Goal: Task Accomplishment & Management: Manage account settings

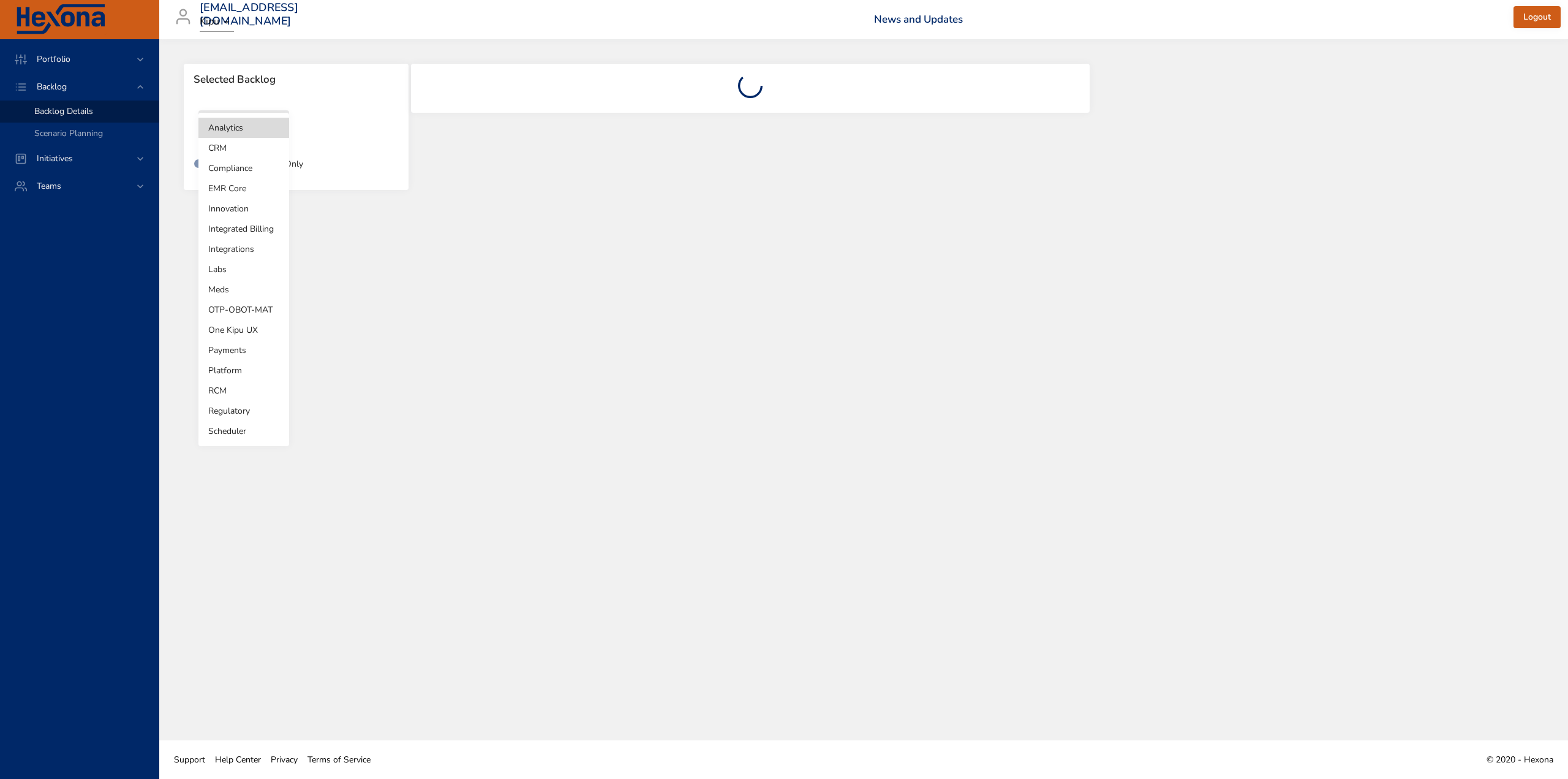
click at [244, 130] on body "Portfolio Backlog Backlog Details Scenario Planning Initiatives Teams [EMAIL_AD…" at bounding box center [784, 389] width 1568 height 779
click at [229, 266] on li "Labs" at bounding box center [244, 268] width 91 height 20
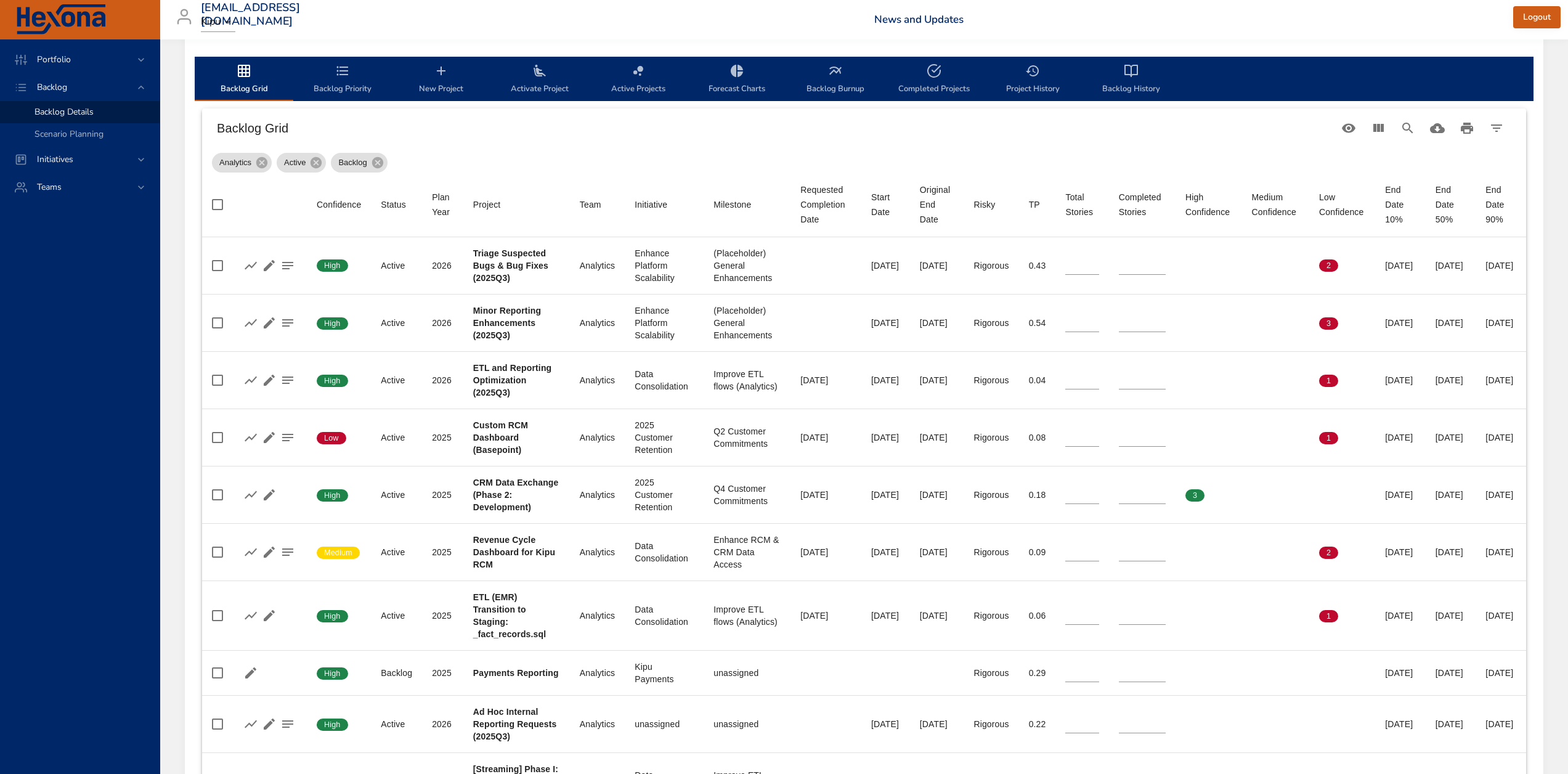
scroll to position [182, 0]
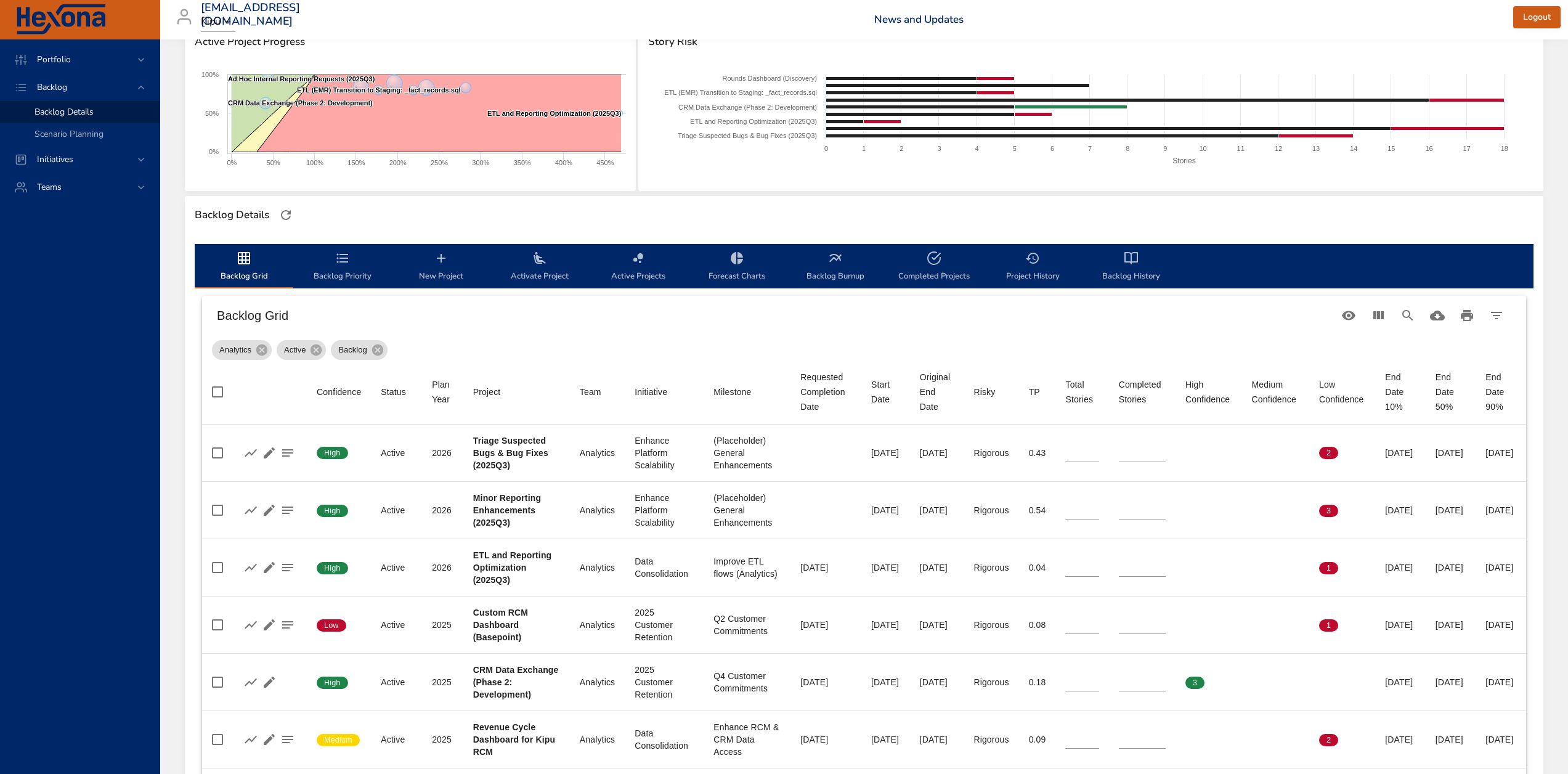
type input "*"
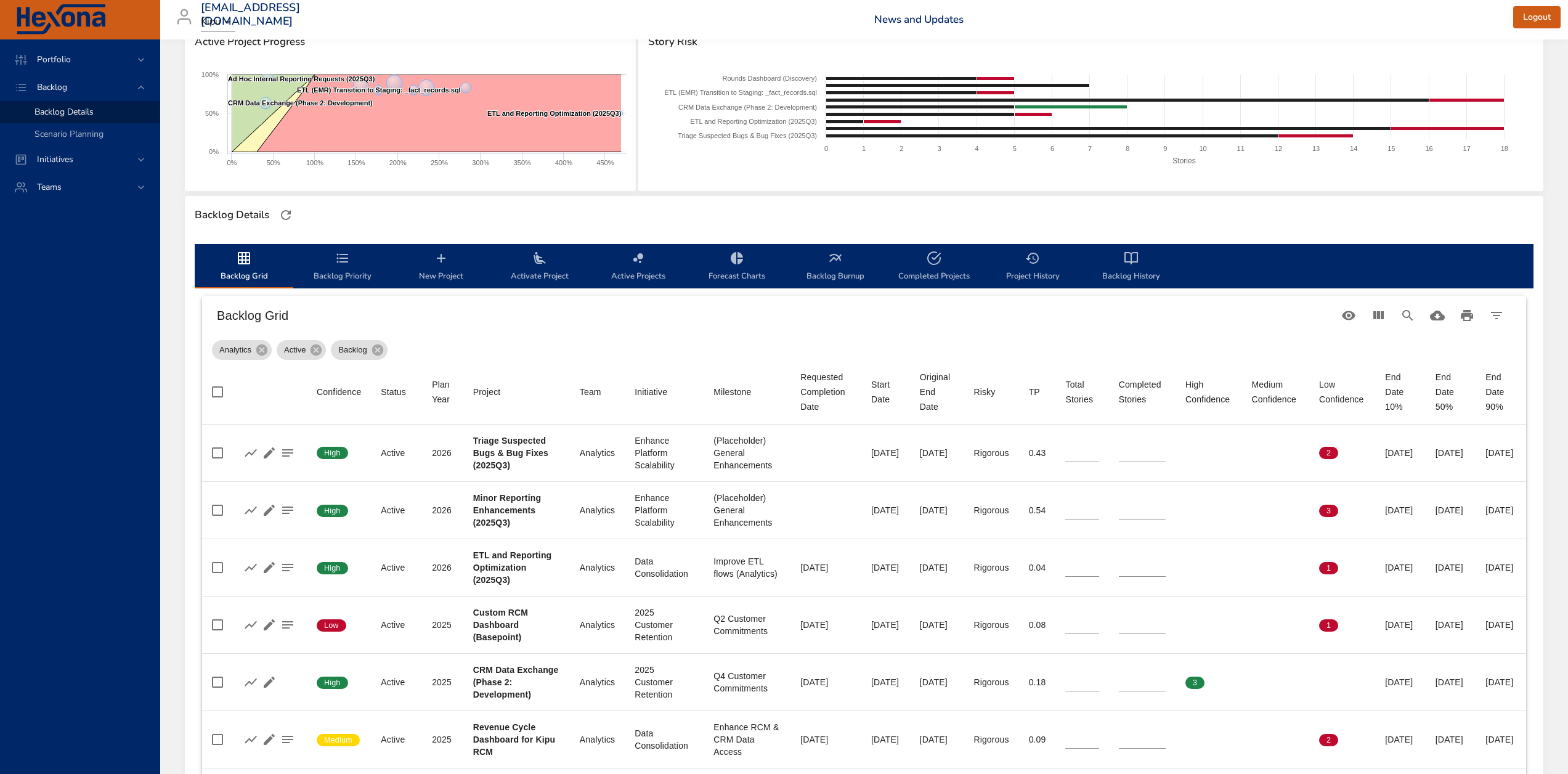
type input "*"
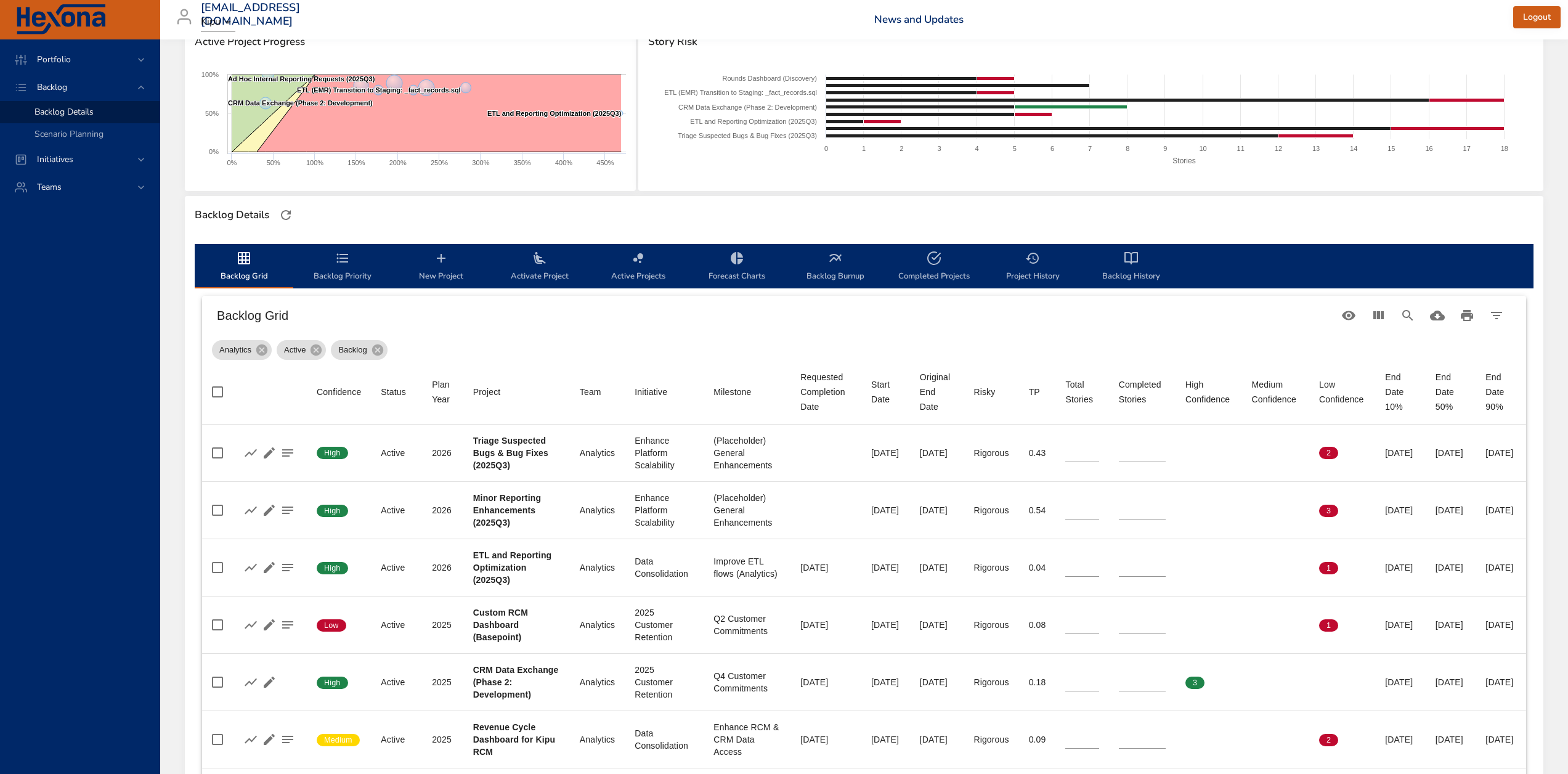
type input "*"
type input "**"
type input "*"
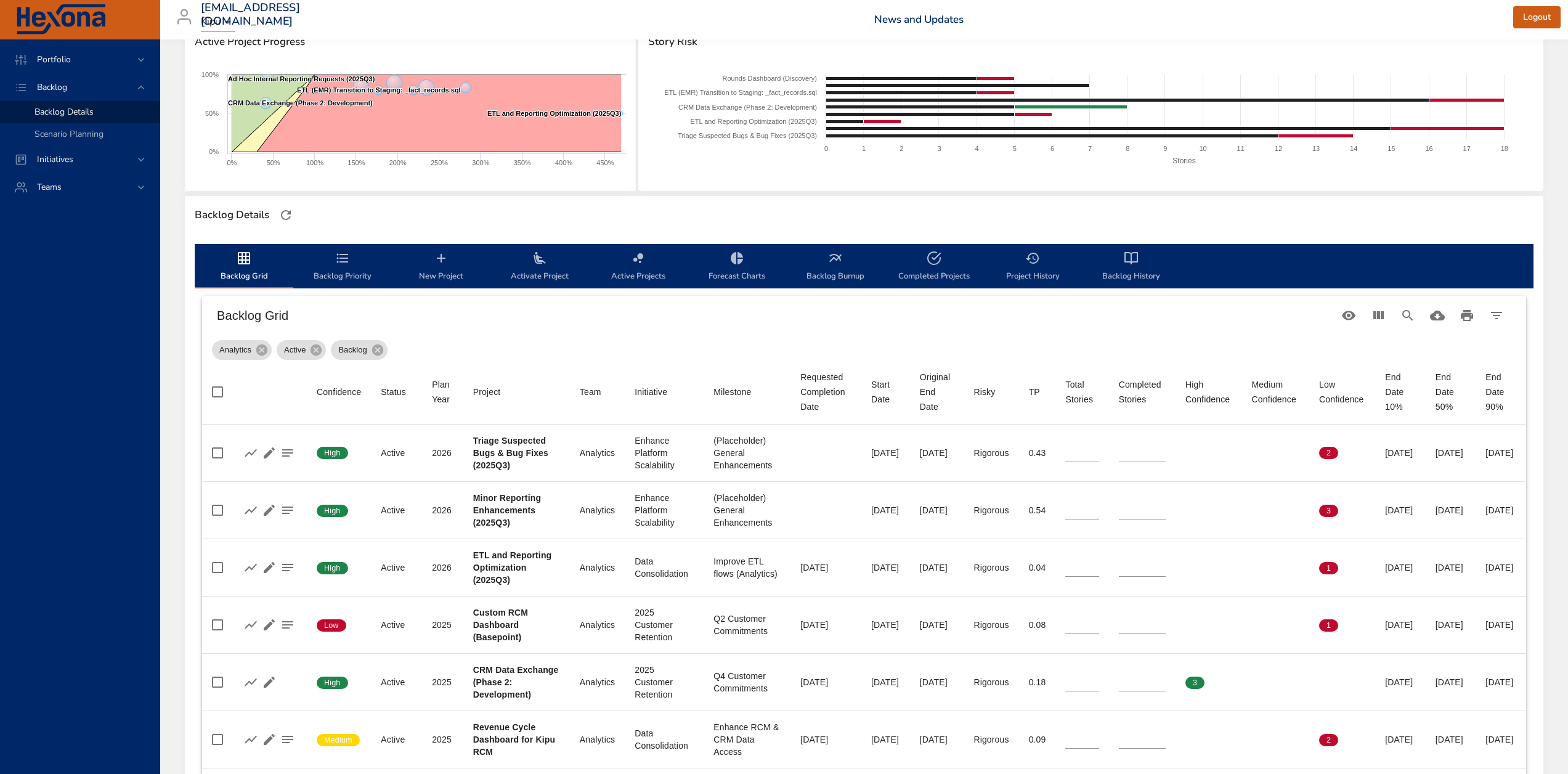
type input "**"
type input "*"
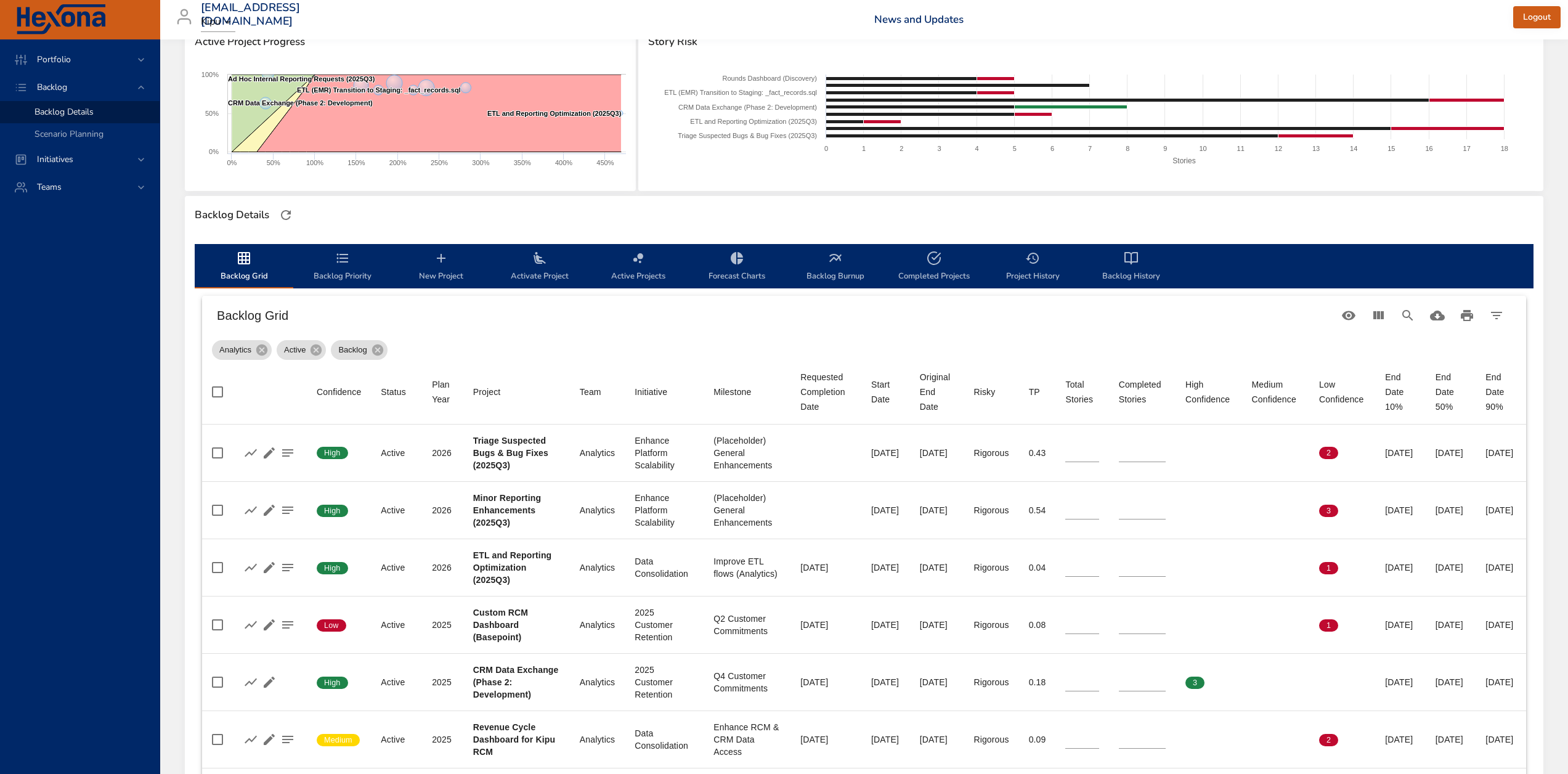
type input "*"
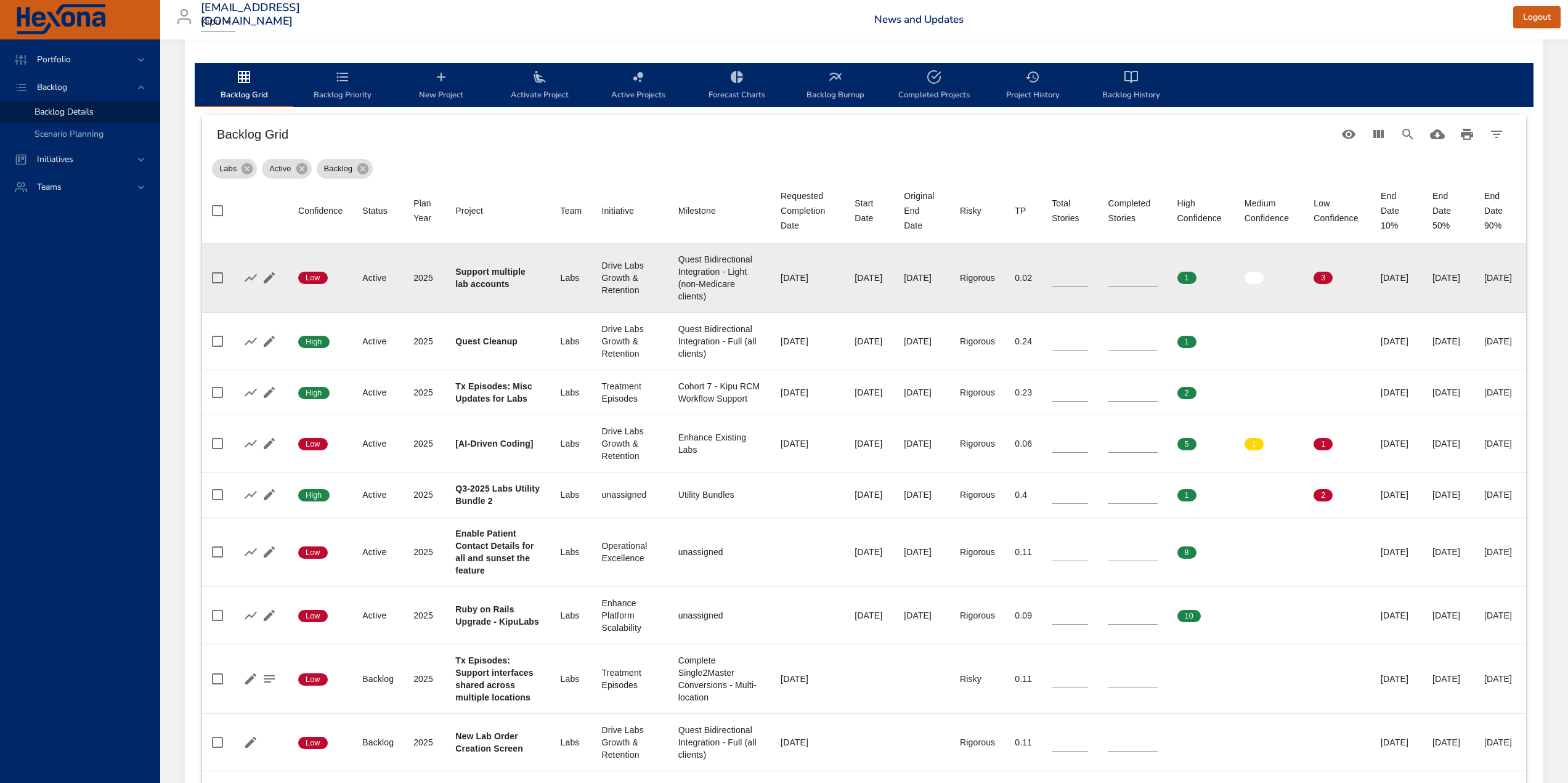
scroll to position [334, 0]
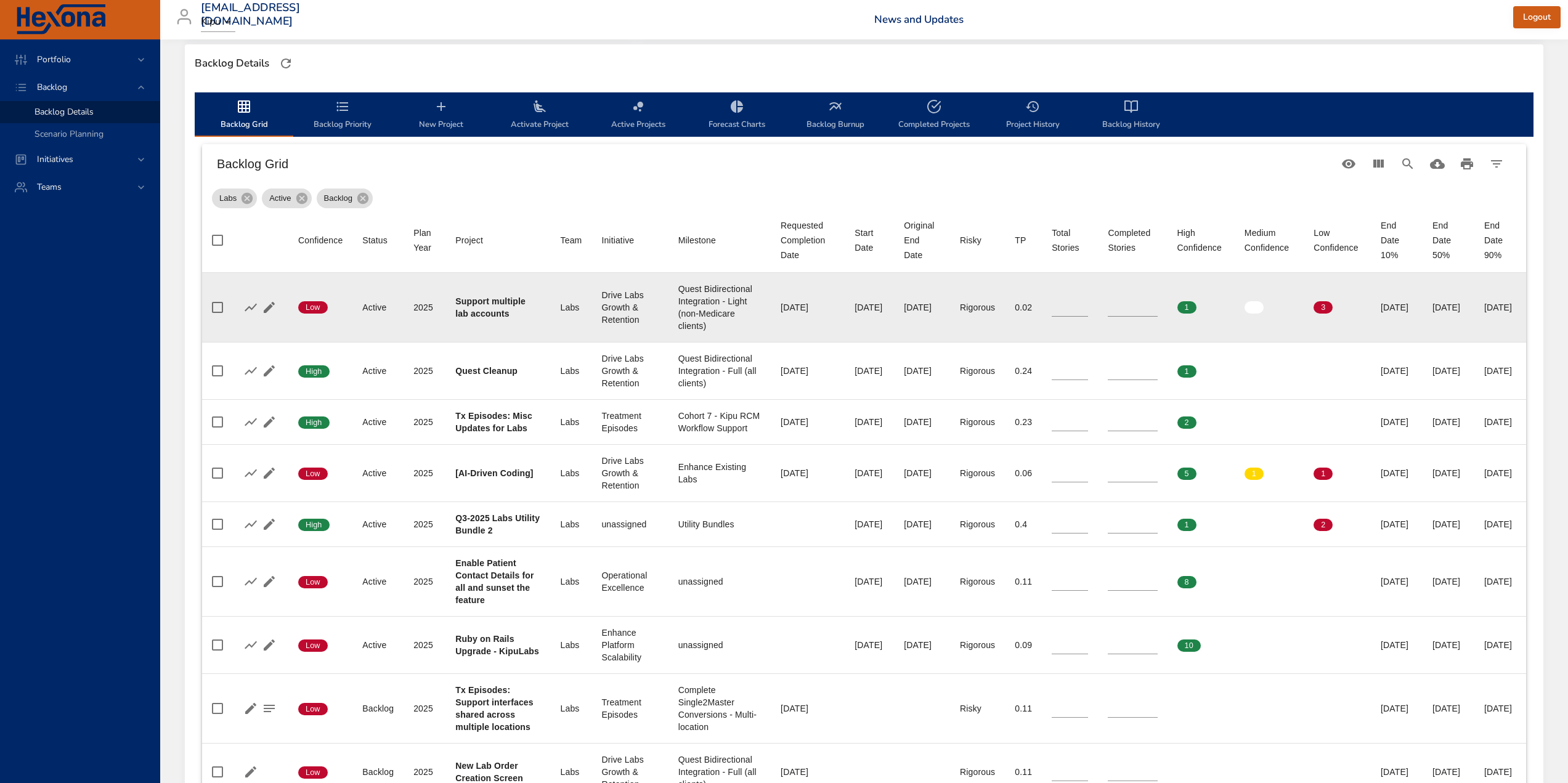
click at [1113, 316] on input "*" at bounding box center [1132, 307] width 49 height 18
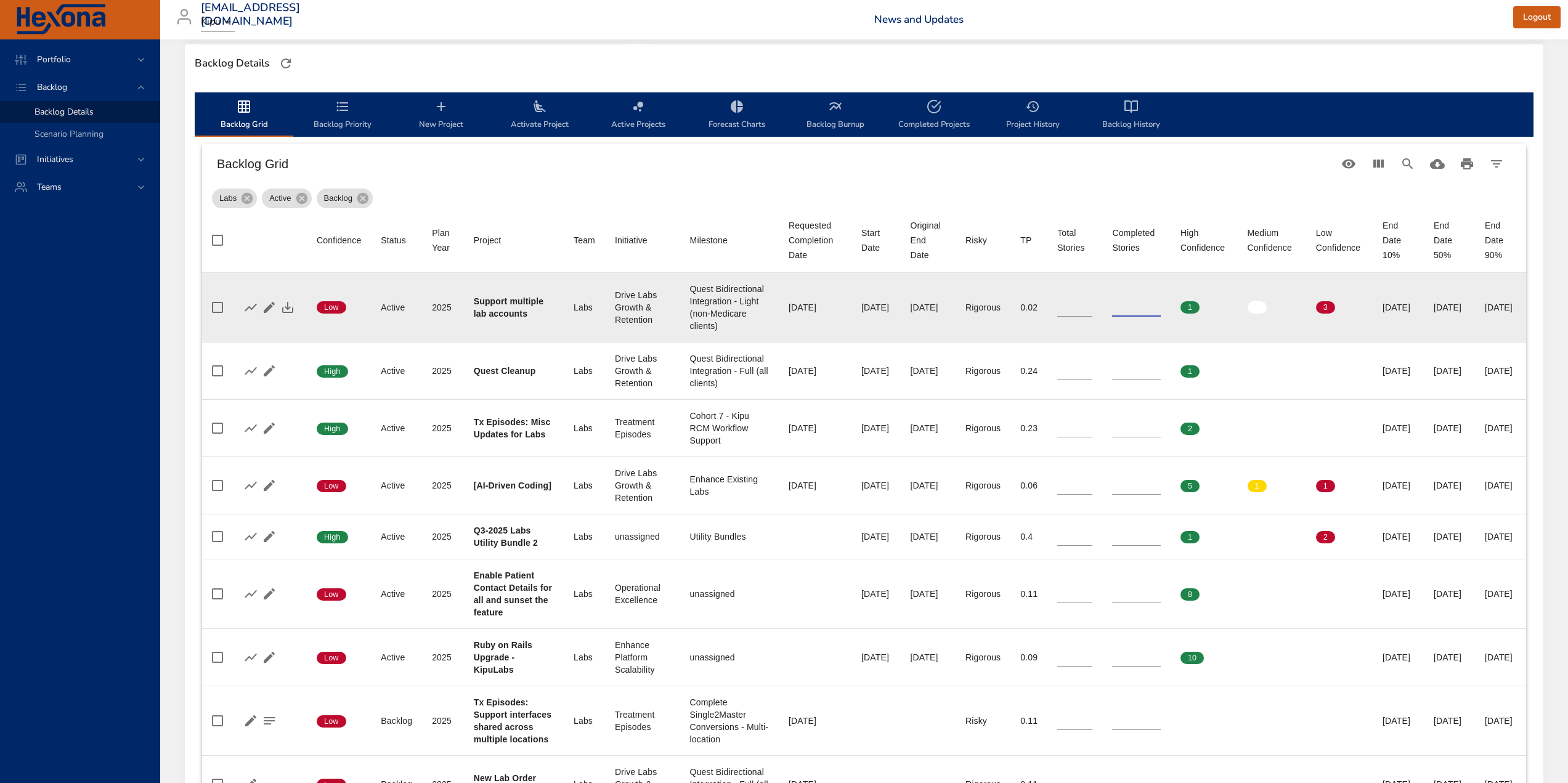
click at [1113, 316] on input "*" at bounding box center [1136, 307] width 49 height 18
type input "*"
click at [1113, 316] on input "*" at bounding box center [1136, 307] width 49 height 18
click at [285, 315] on icon "button" at bounding box center [288, 307] width 14 height 14
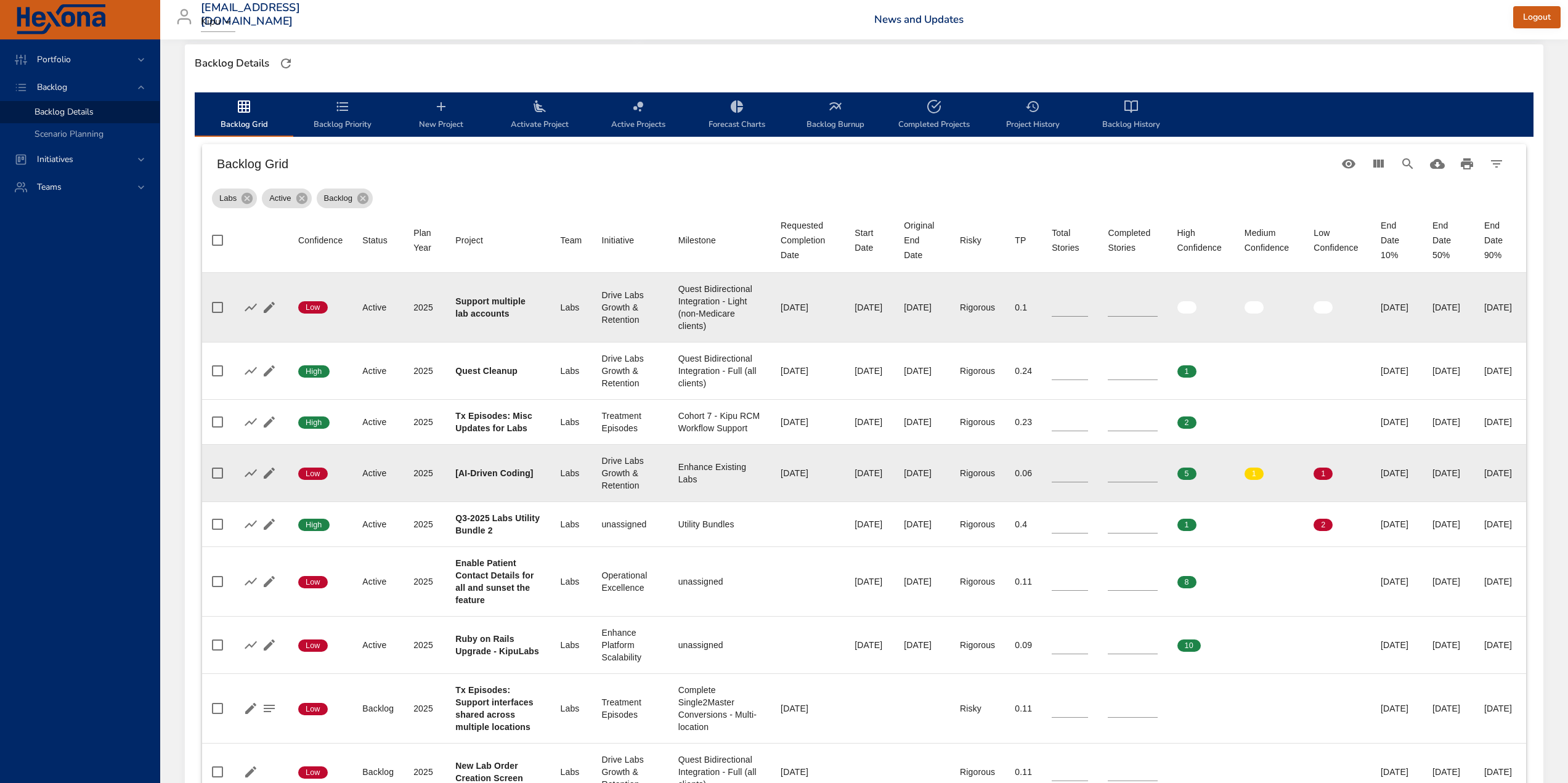
click at [1115, 482] on input "*" at bounding box center [1132, 472] width 49 height 18
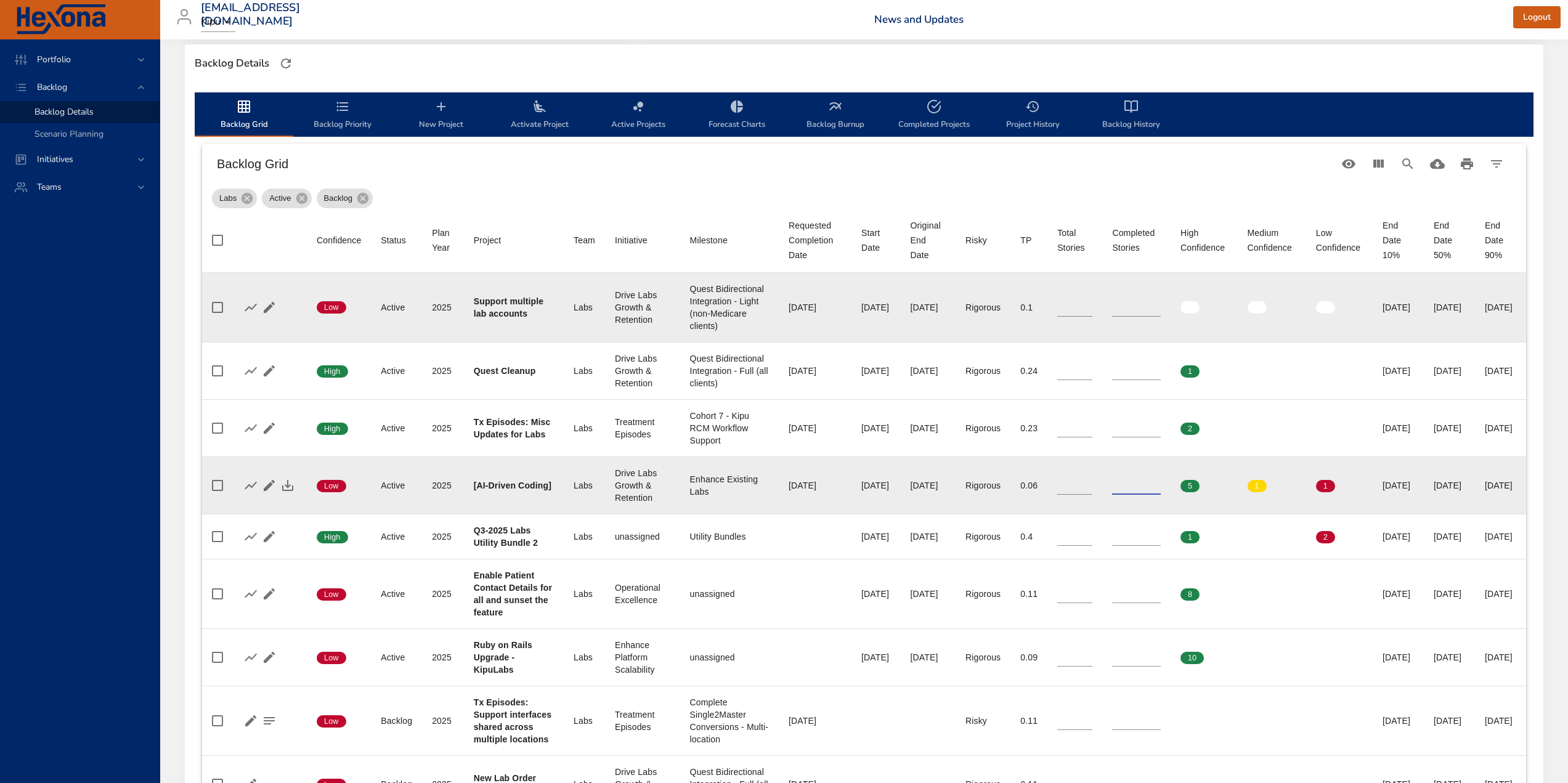
click at [1115, 514] on td "Completed Stories *" at bounding box center [1136, 484] width 68 height 57
click at [1117, 495] on input "*" at bounding box center [1136, 485] width 49 height 18
type input "*"
click at [1117, 495] on input "*" at bounding box center [1136, 485] width 49 height 18
click at [289, 493] on icon "button" at bounding box center [288, 485] width 14 height 14
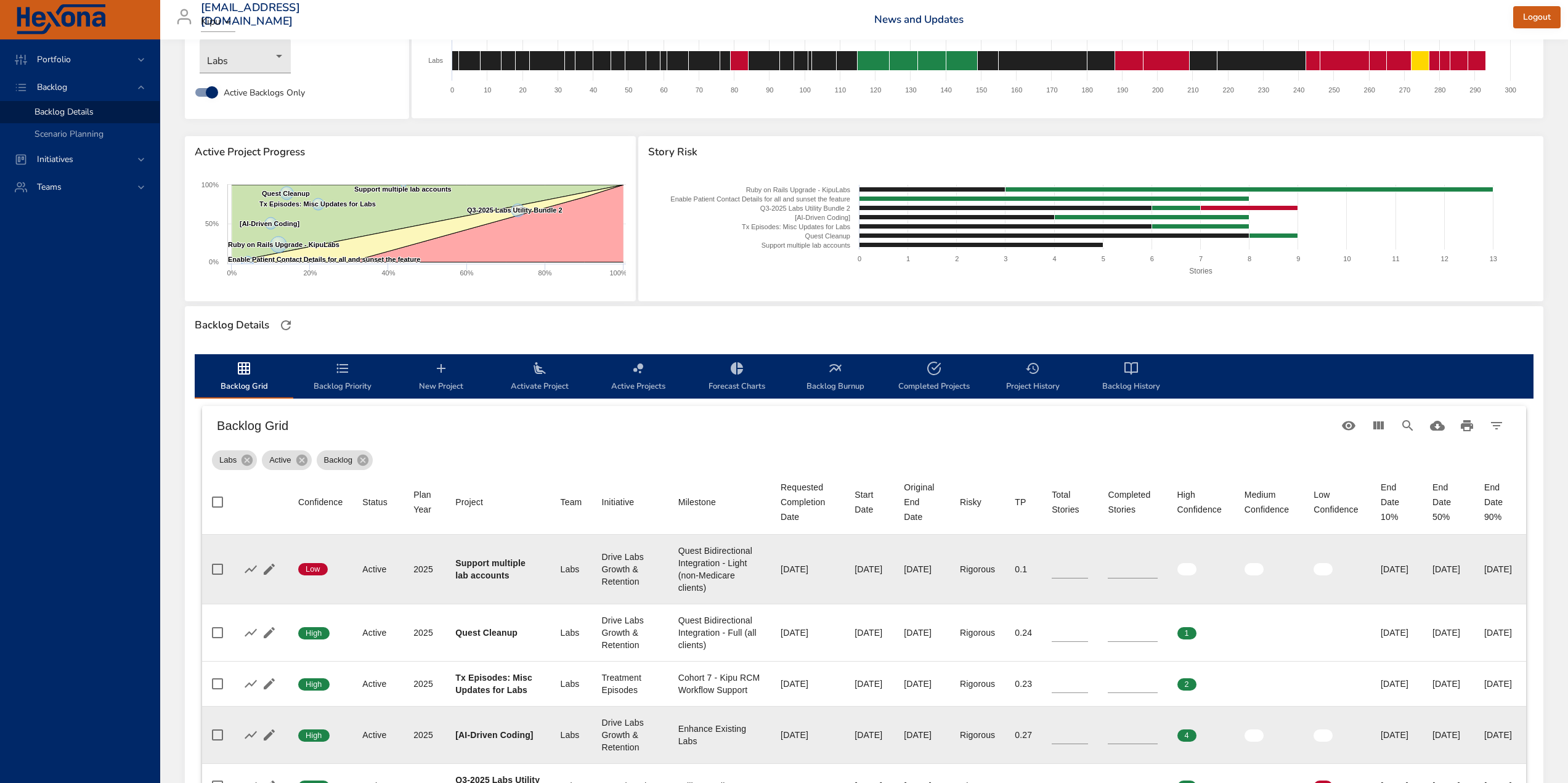
scroll to position [0, 0]
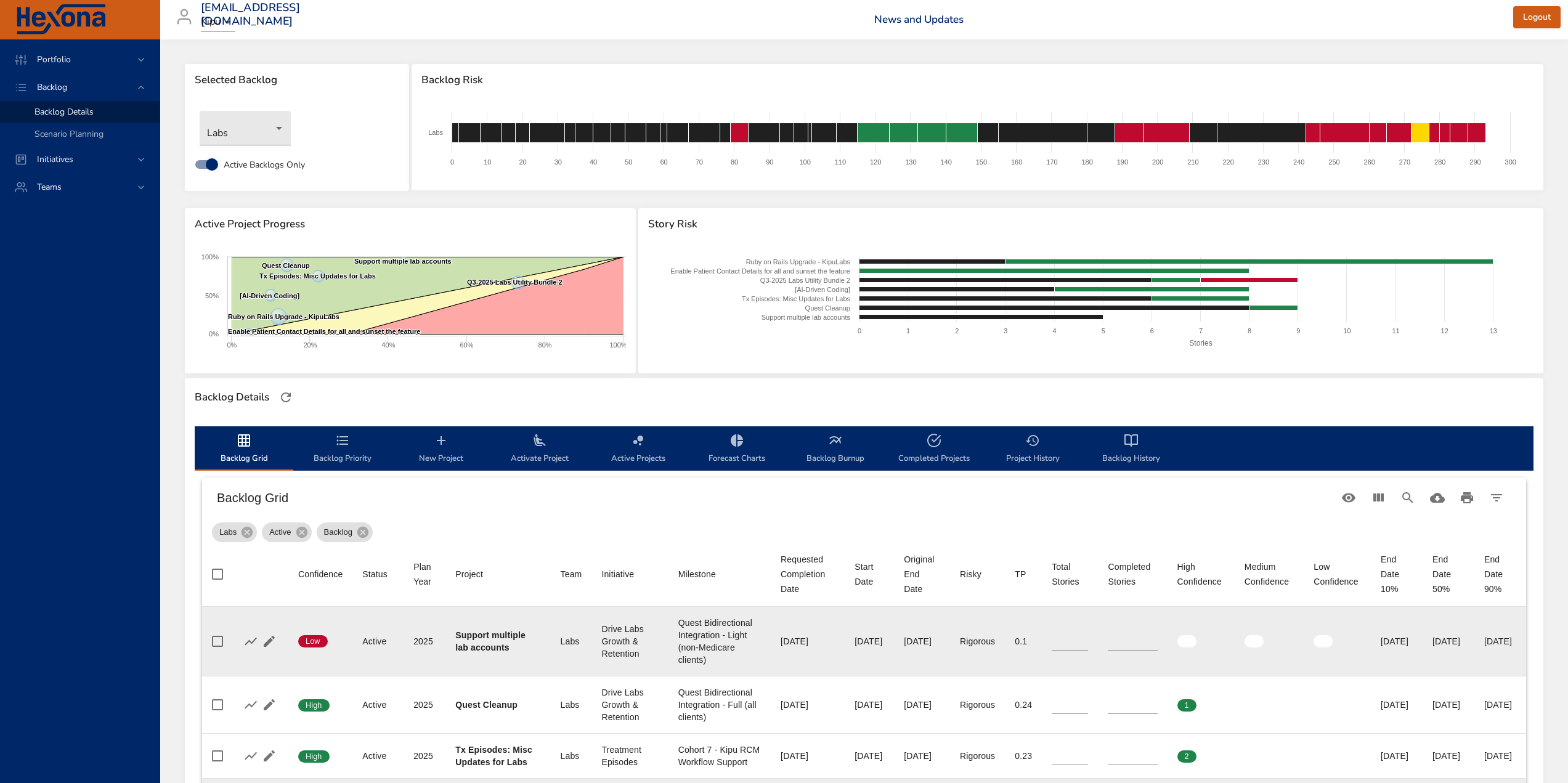
click at [344, 456] on span "Backlog Priority" at bounding box center [342, 449] width 84 height 33
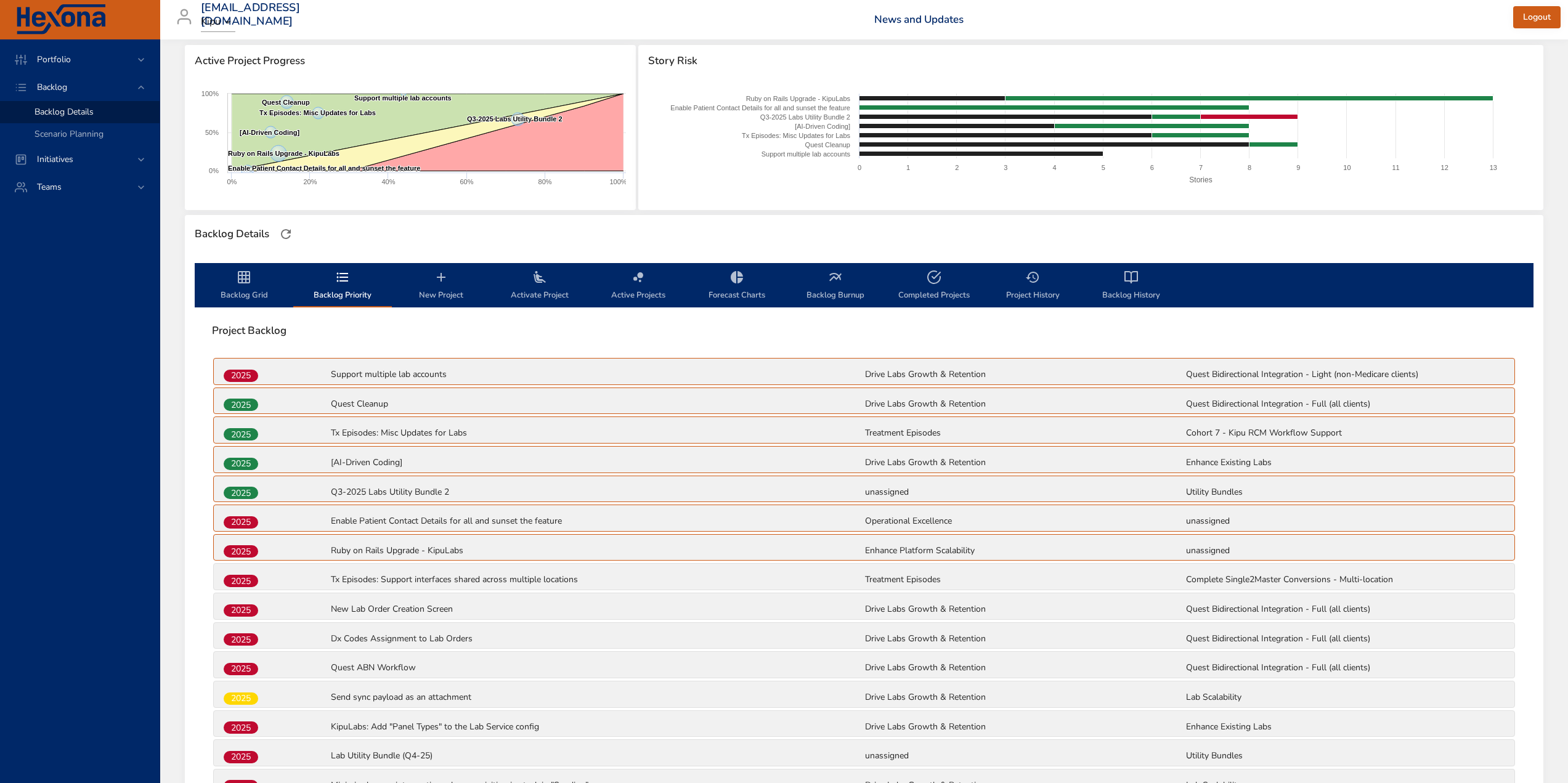
scroll to position [162, 0]
click at [441, 281] on icon "backlog-tab" at bounding box center [441, 278] width 9 height 9
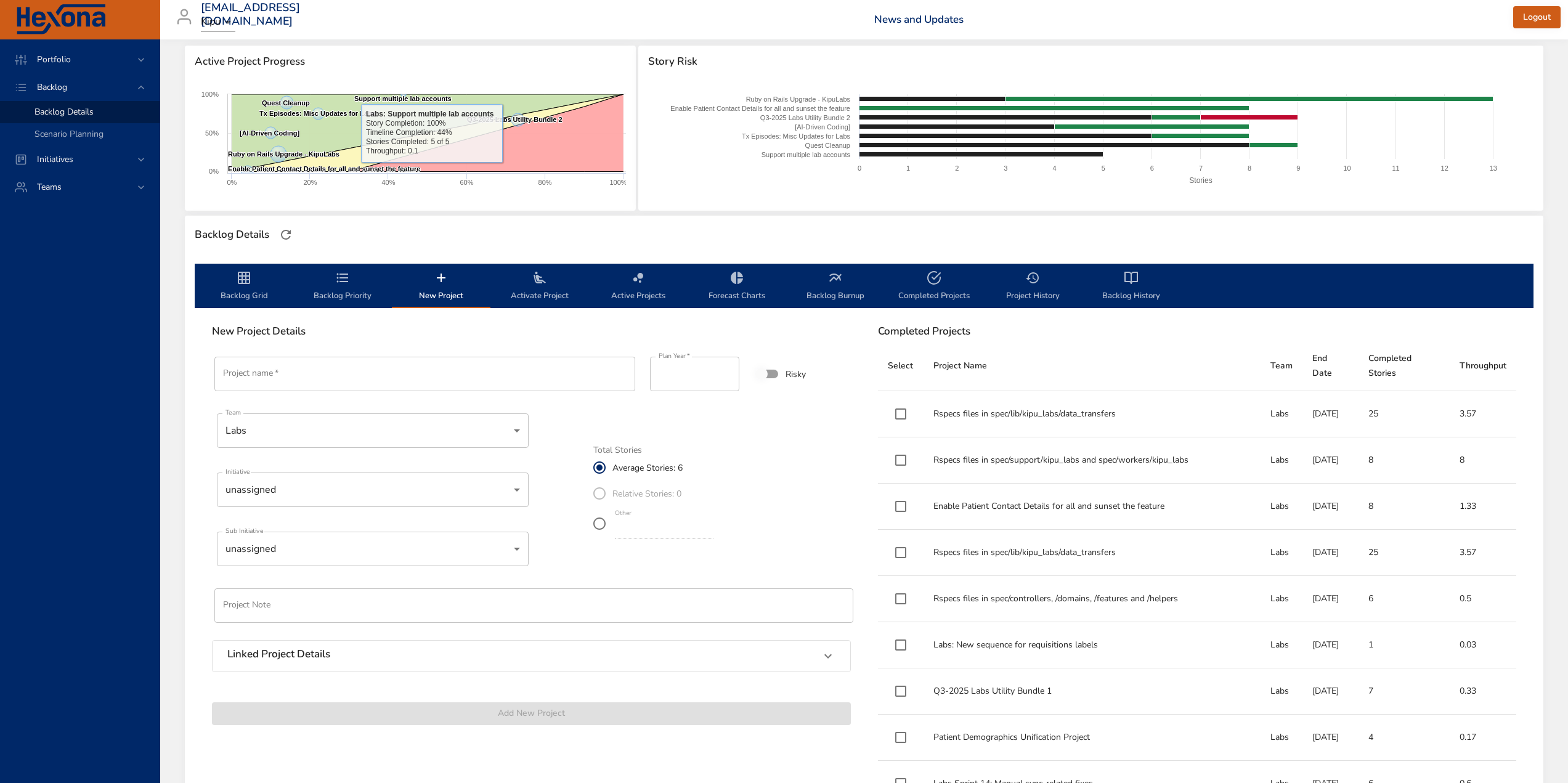
click at [270, 369] on input "Project name   *" at bounding box center [425, 373] width 421 height 35
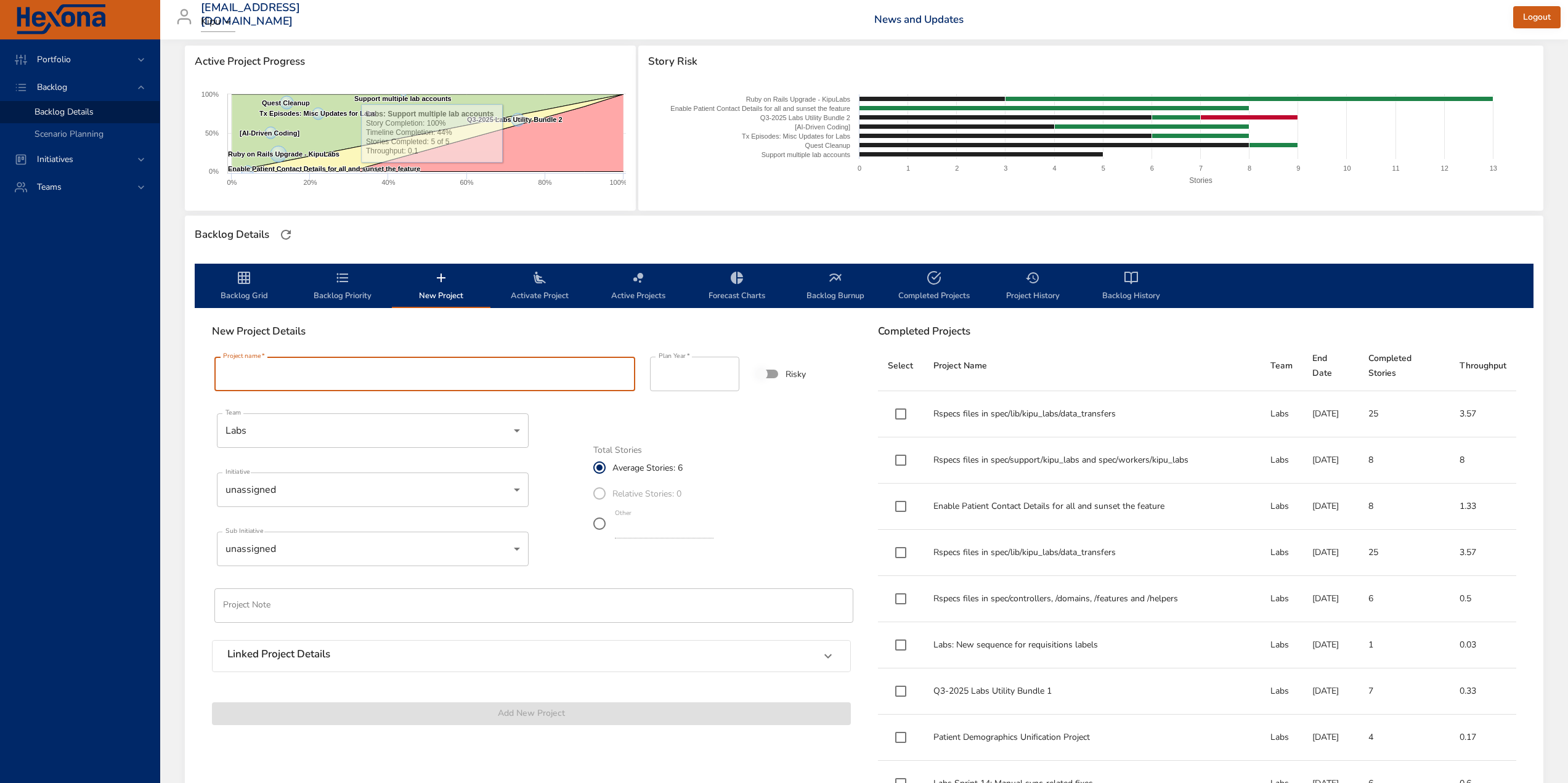
paste input "**********"
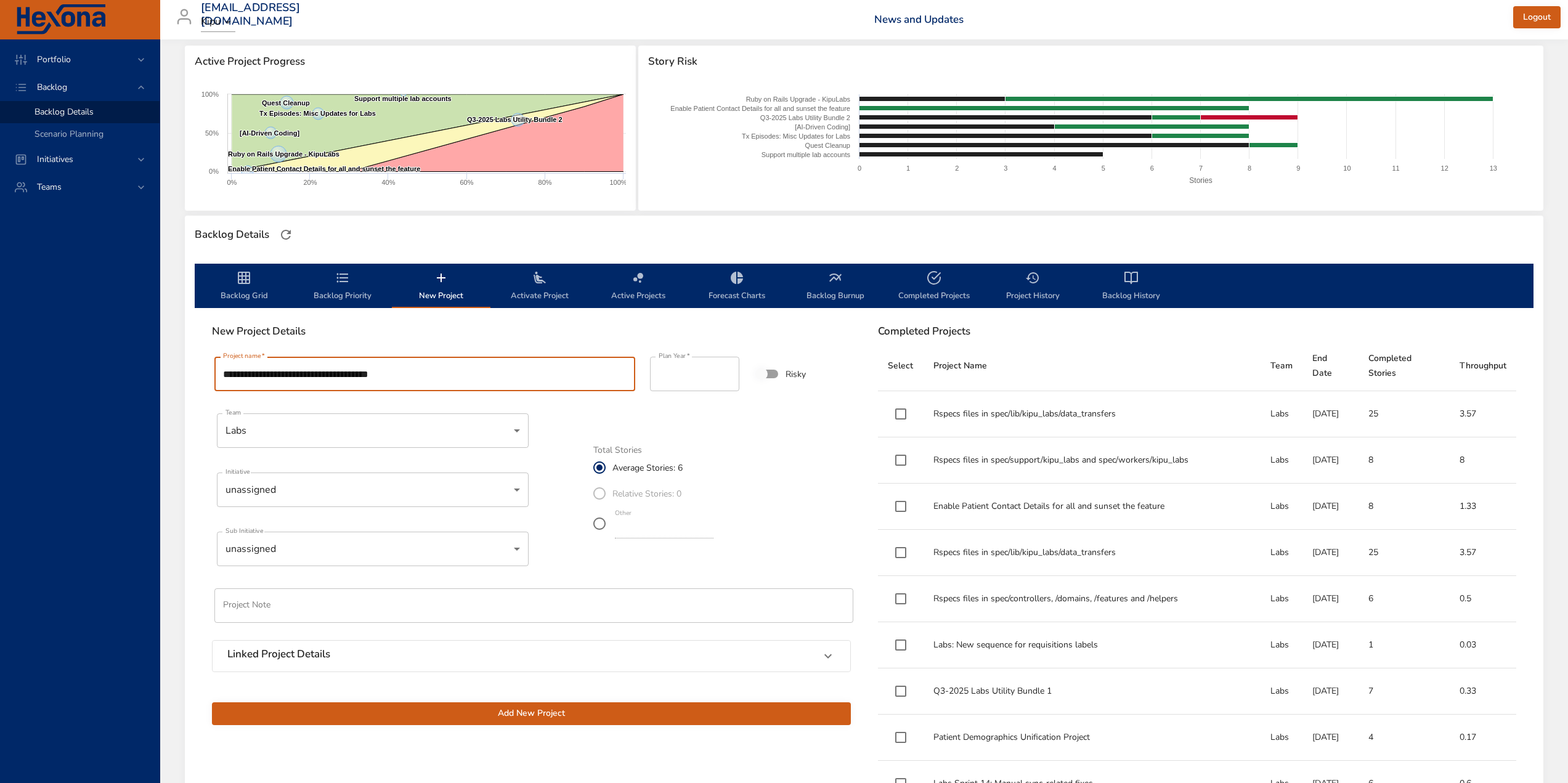
type input "**********"
click at [713, 532] on input "*" at bounding box center [664, 528] width 99 height 20
type input "*"
click at [713, 532] on input "*" at bounding box center [664, 528] width 99 height 20
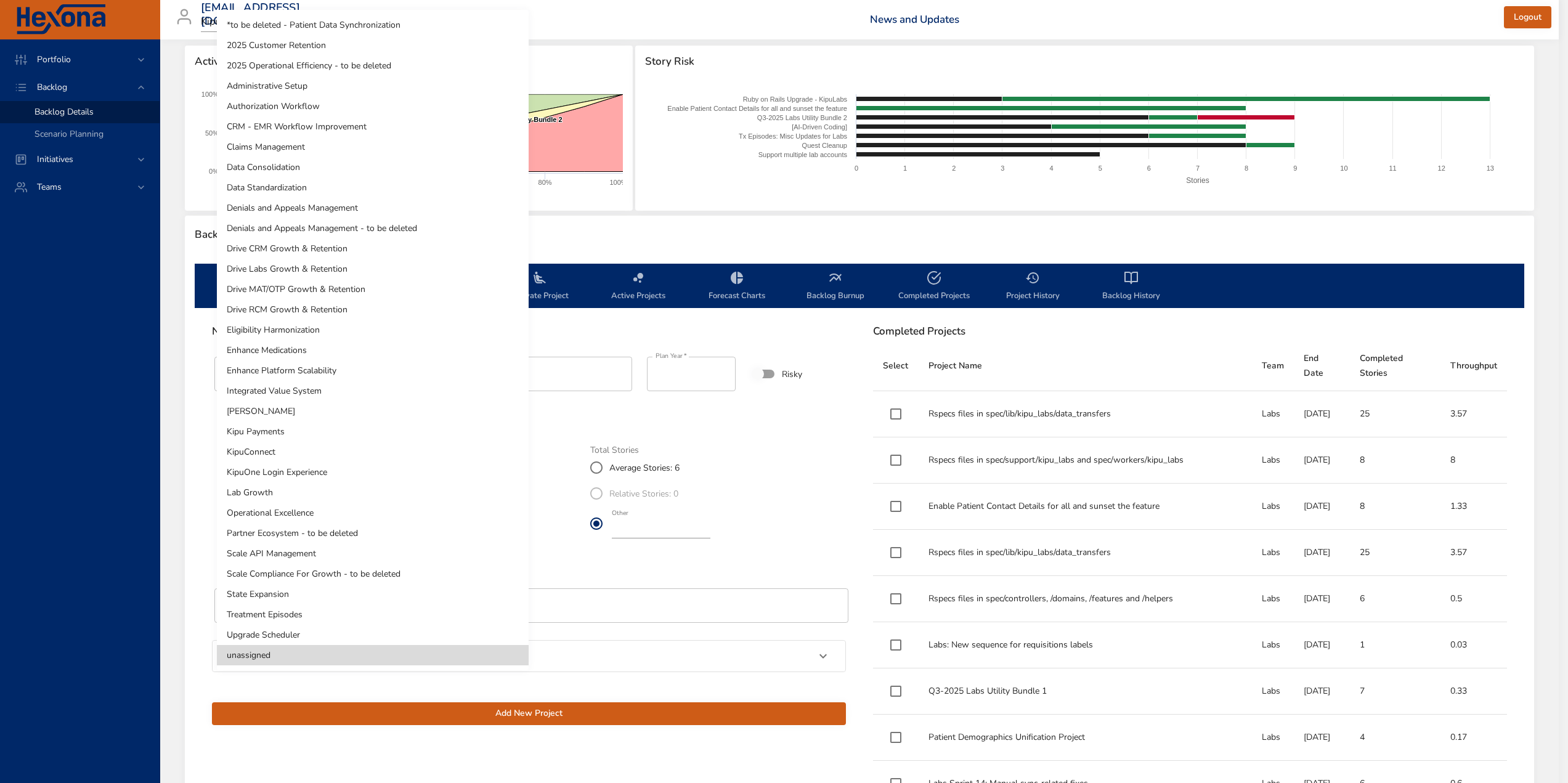
click at [304, 488] on body "Portfolio Backlog Backlog Details Scenario Planning Initiatives Teams [EMAIL_AD…" at bounding box center [784, 229] width 1568 height 783
click at [312, 271] on li "Drive Labs Growth & Retention" at bounding box center [373, 268] width 312 height 20
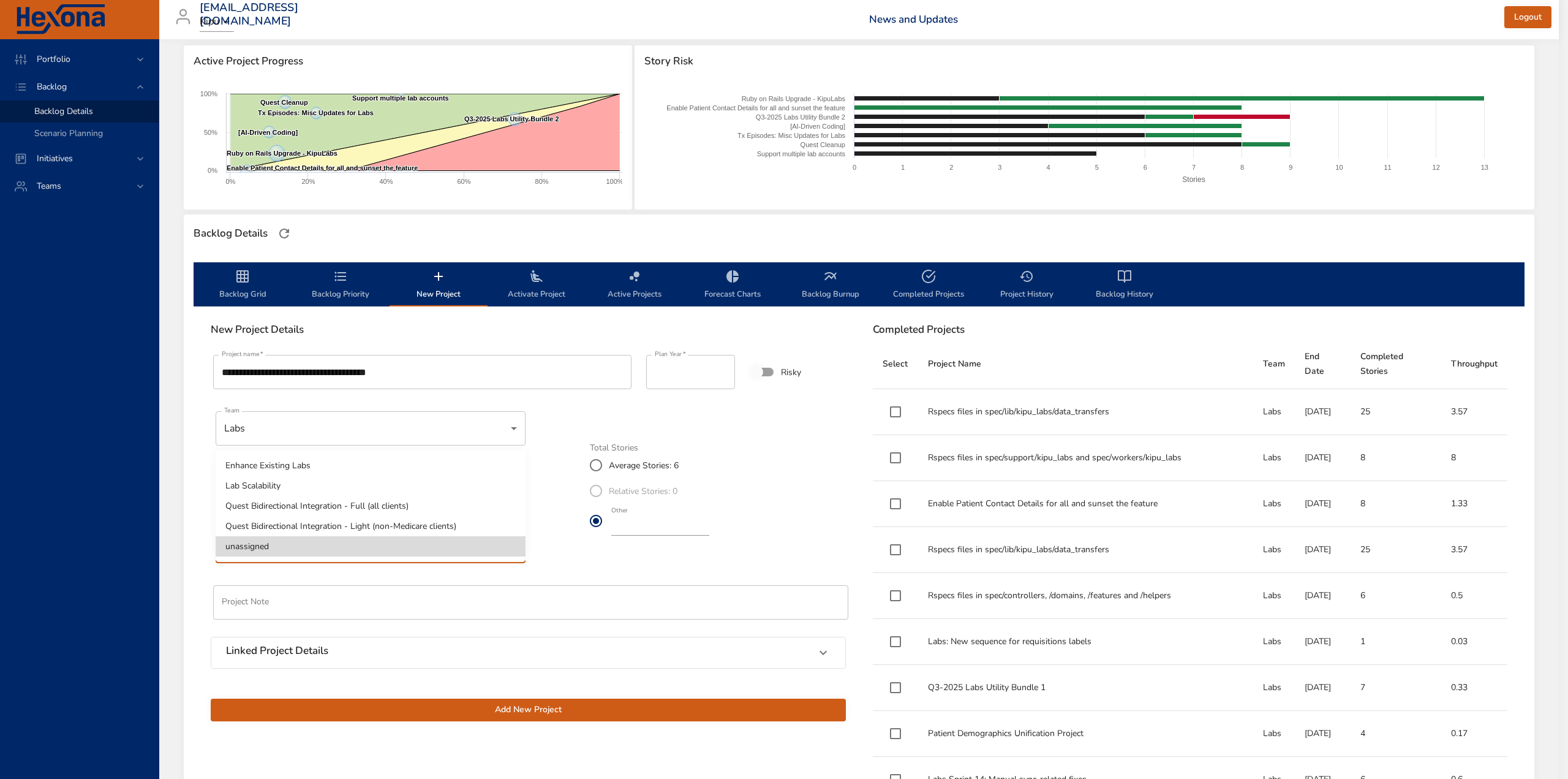
click at [291, 548] on body "Portfolio Backlog Backlog Details Scenario Planning Initiatives Teams [EMAIL_AD…" at bounding box center [784, 228] width 1568 height 779
click at [295, 524] on li "Quest Bidirectional Integration - Light (non-Medicare clients)" at bounding box center [371, 526] width 310 height 20
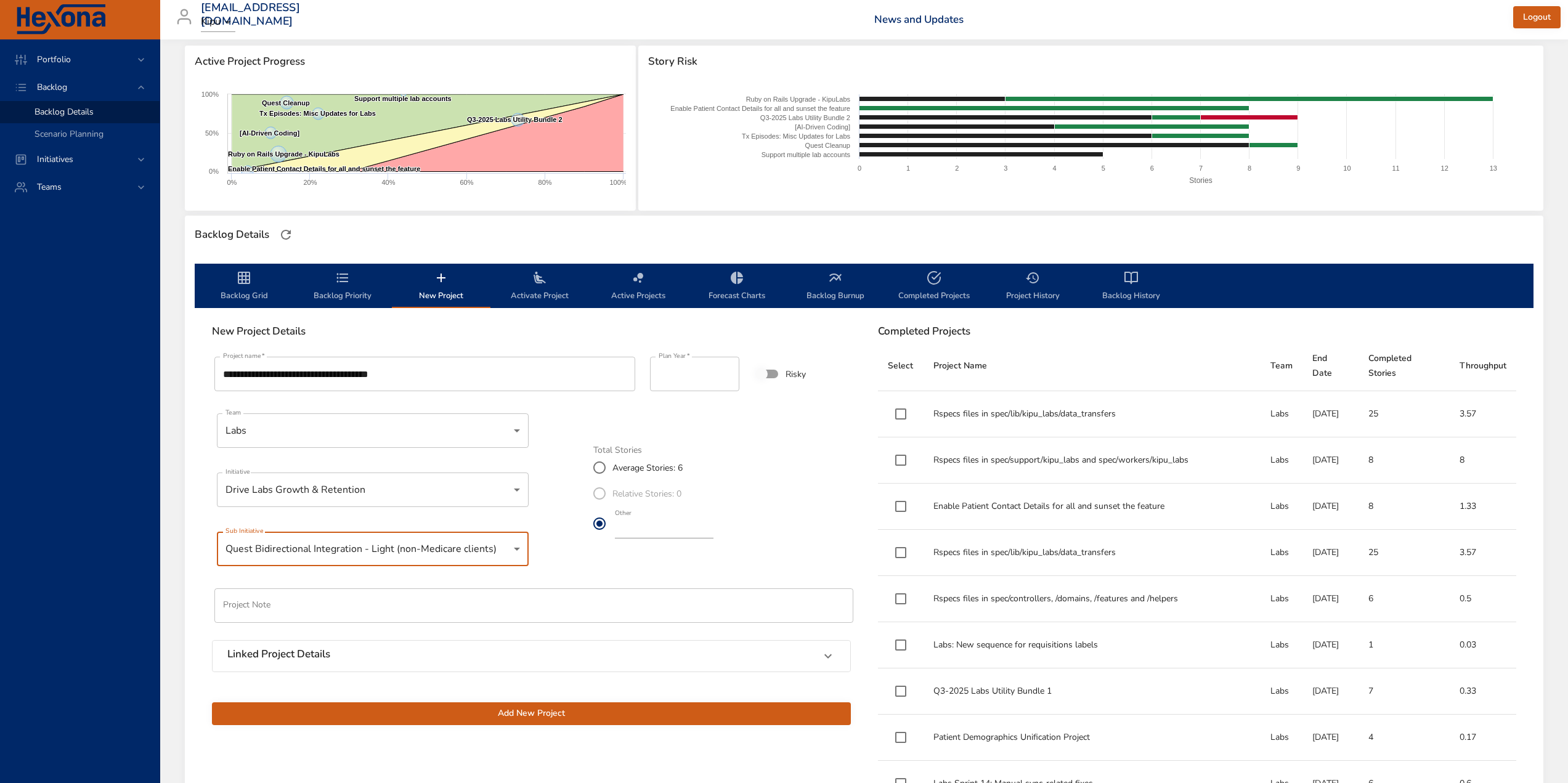
click at [292, 555] on body "Portfolio Backlog Backlog Details Scenario Planning Initiatives Teams [EMAIL_AD…" at bounding box center [784, 229] width 1568 height 783
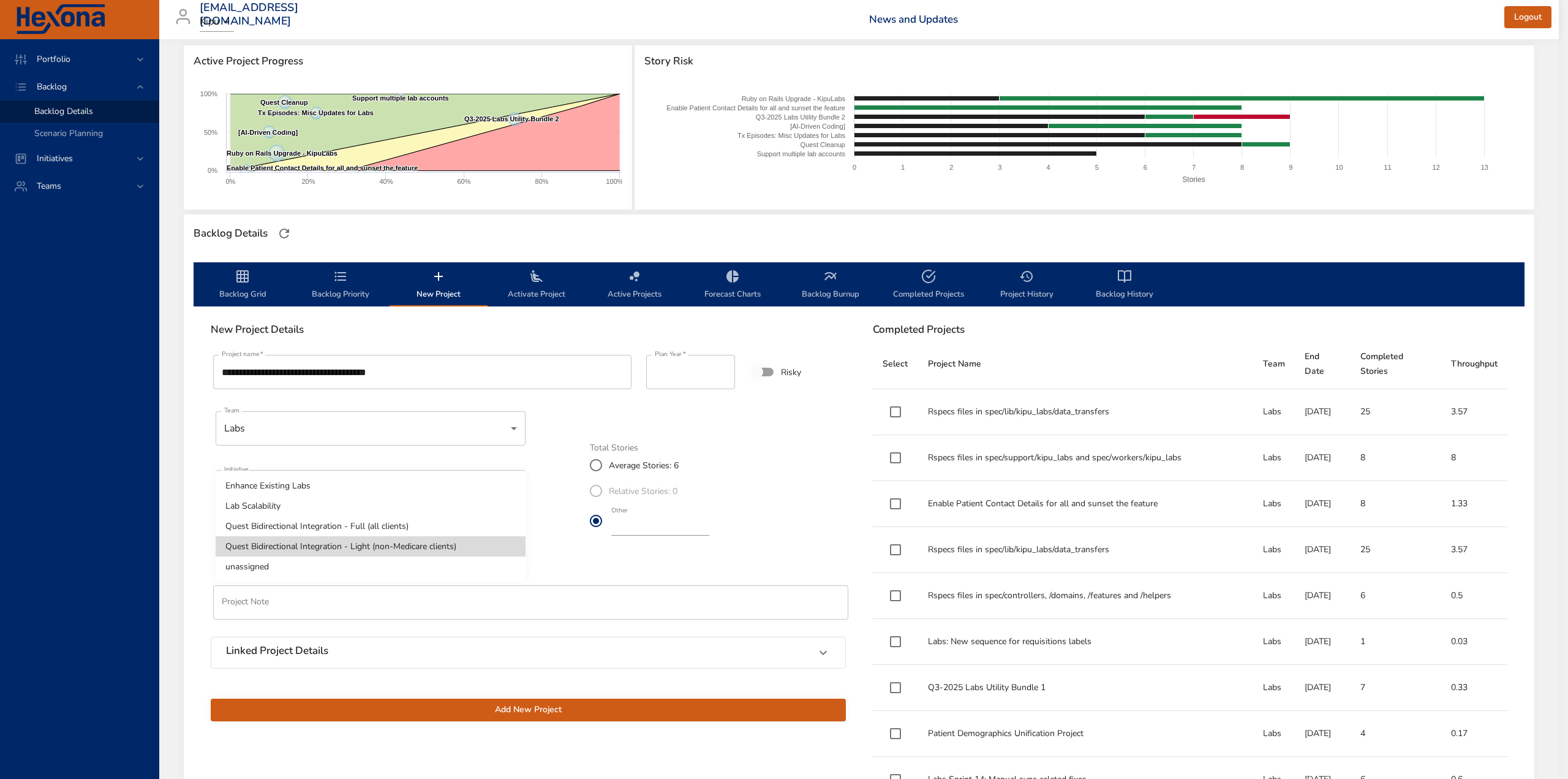
click at [297, 530] on li "Quest Bidirectional Integration - Full (all clients)" at bounding box center [371, 526] width 310 height 20
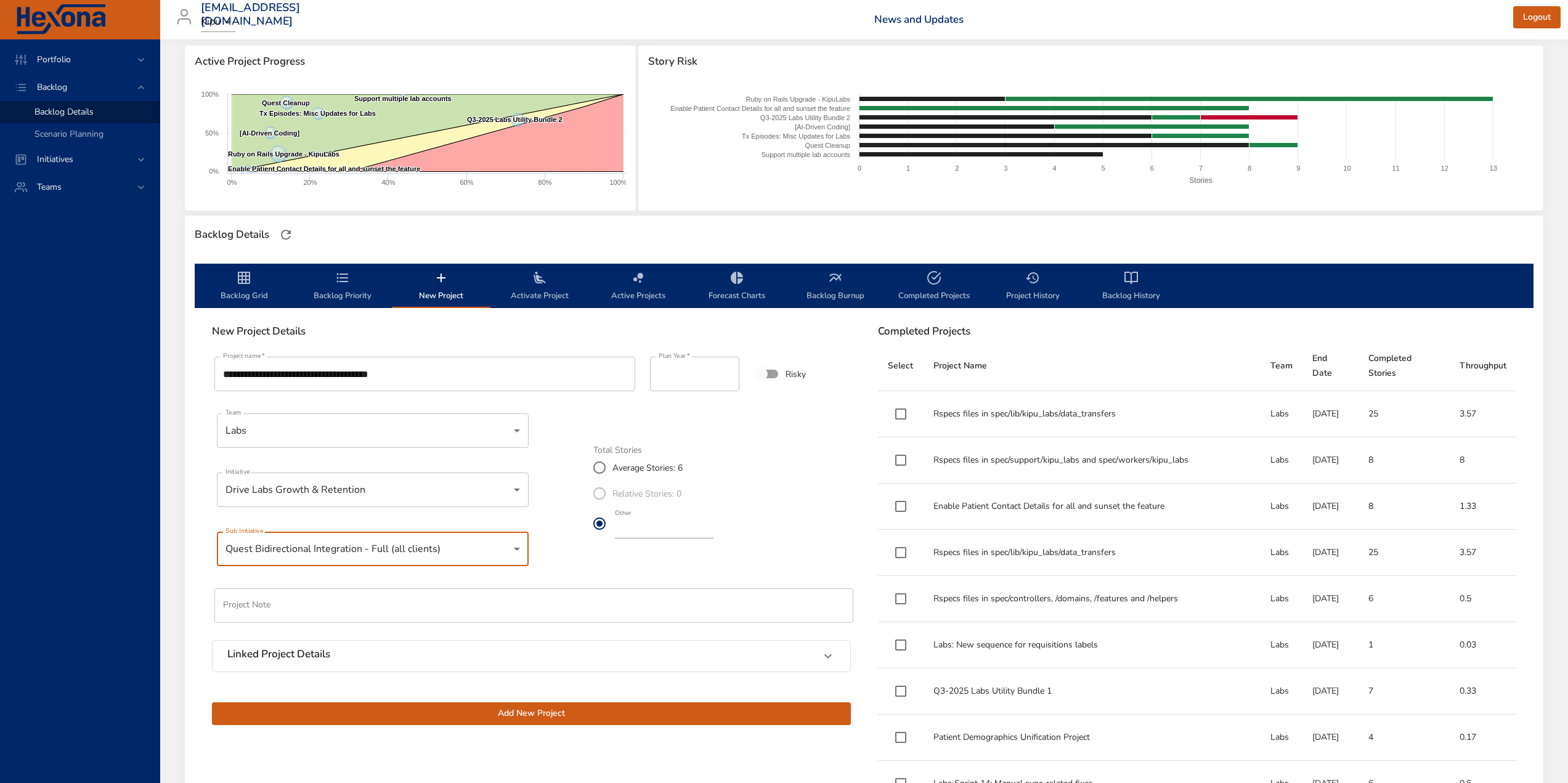
click at [272, 664] on div "Linked Project Details" at bounding box center [532, 656] width 638 height 31
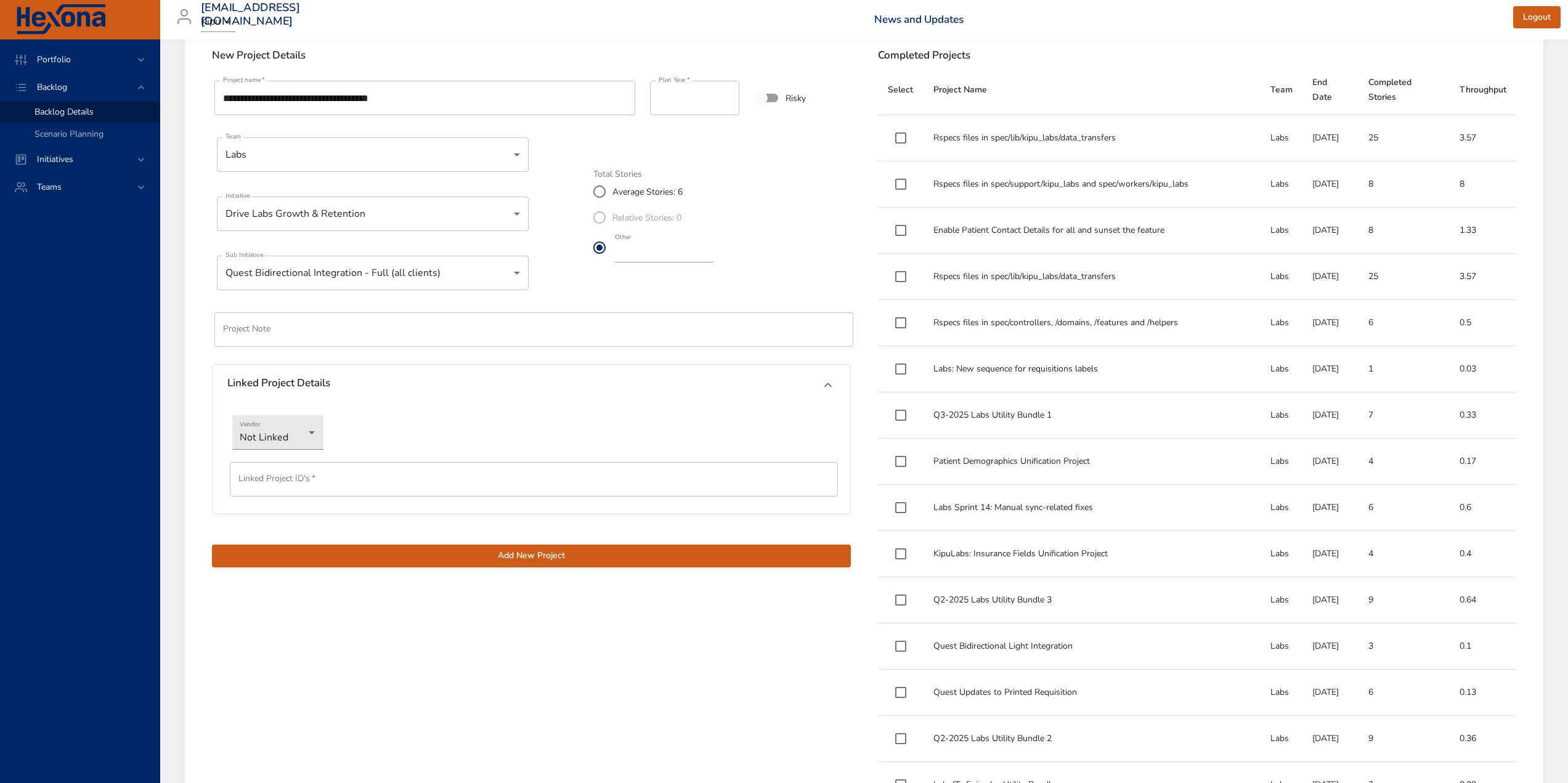
scroll to position [471, 0]
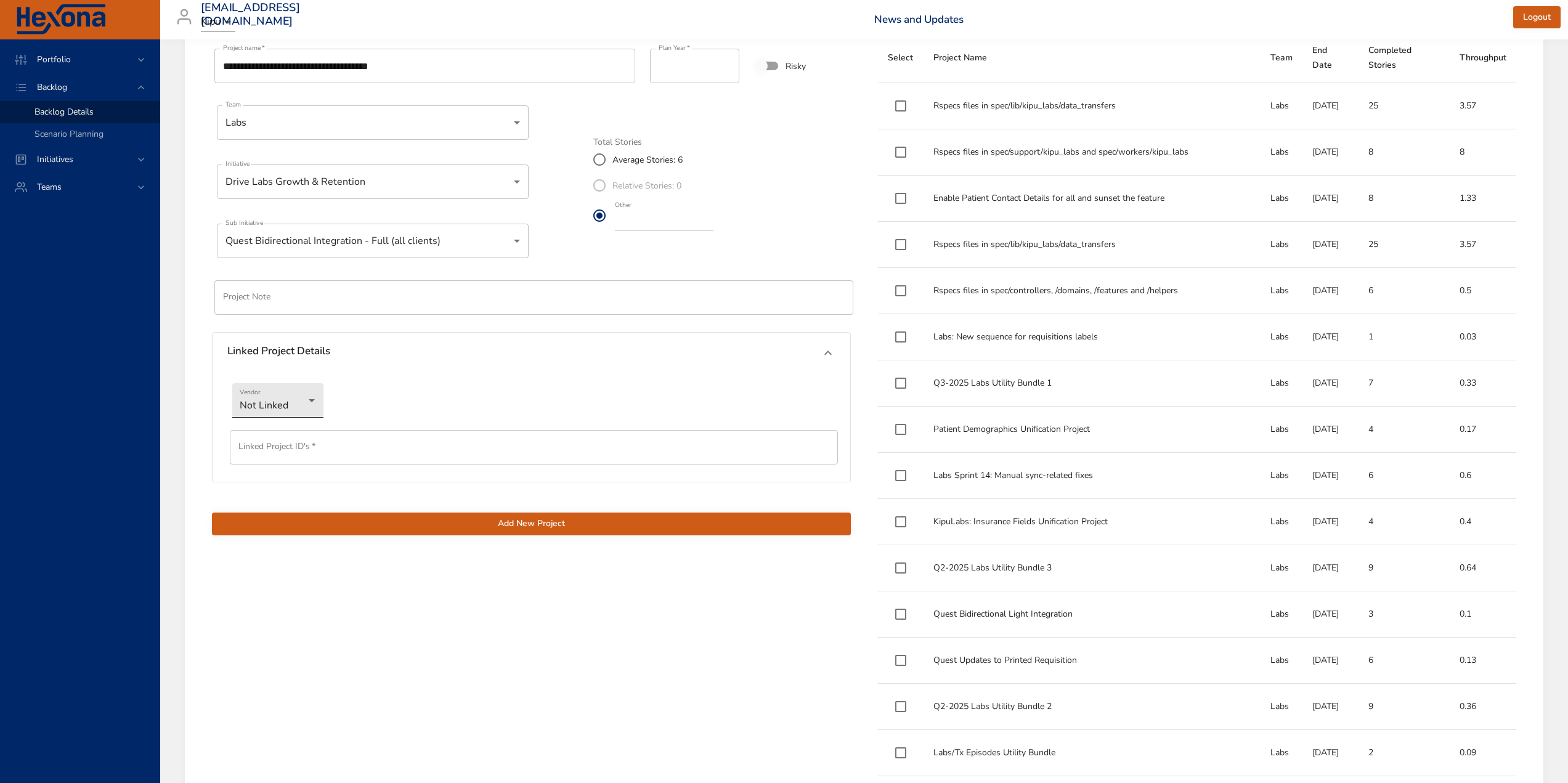
click at [273, 425] on li "Jira" at bounding box center [278, 421] width 92 height 20
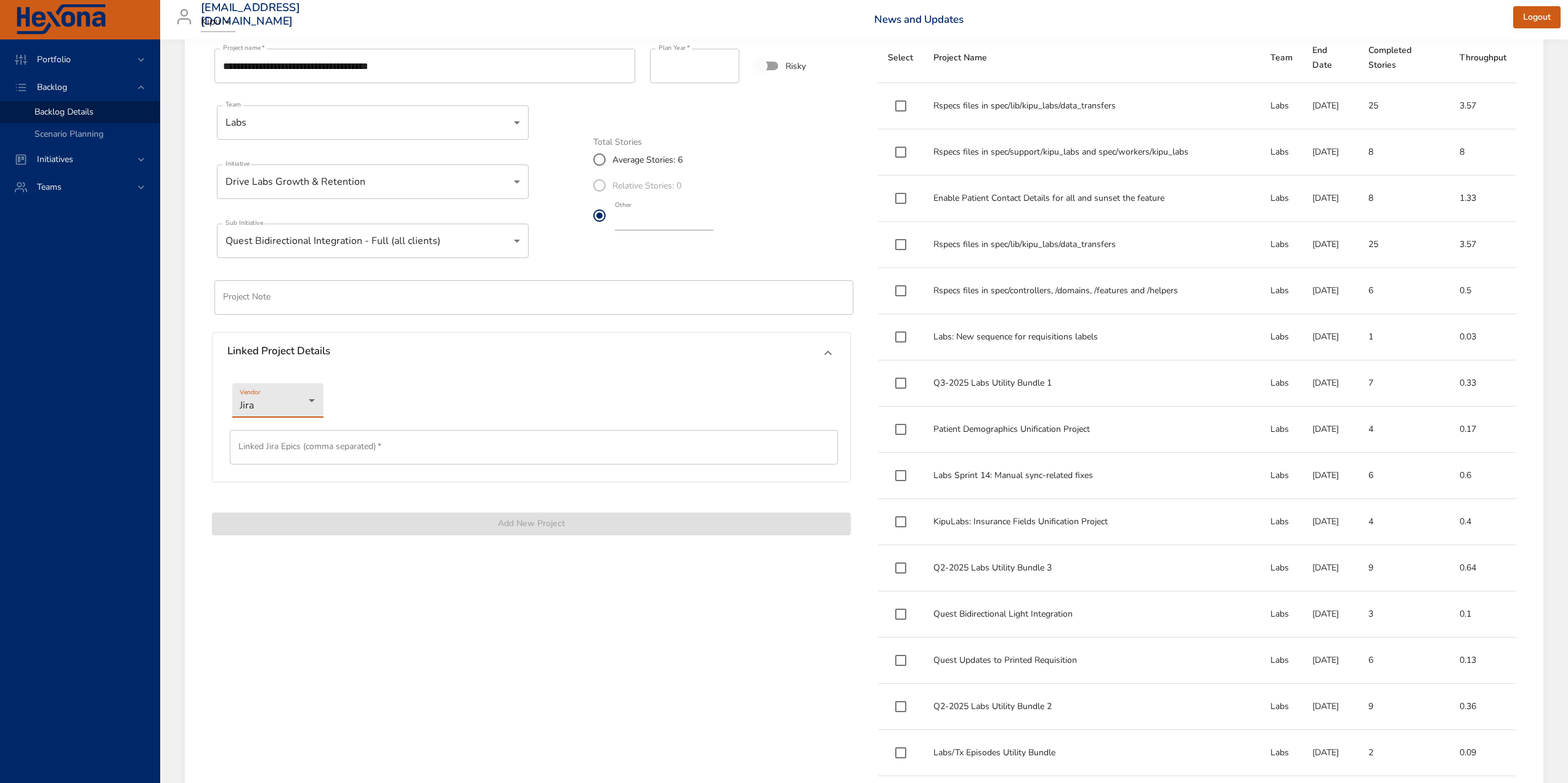
click at [267, 446] on input "text" at bounding box center [533, 447] width 608 height 35
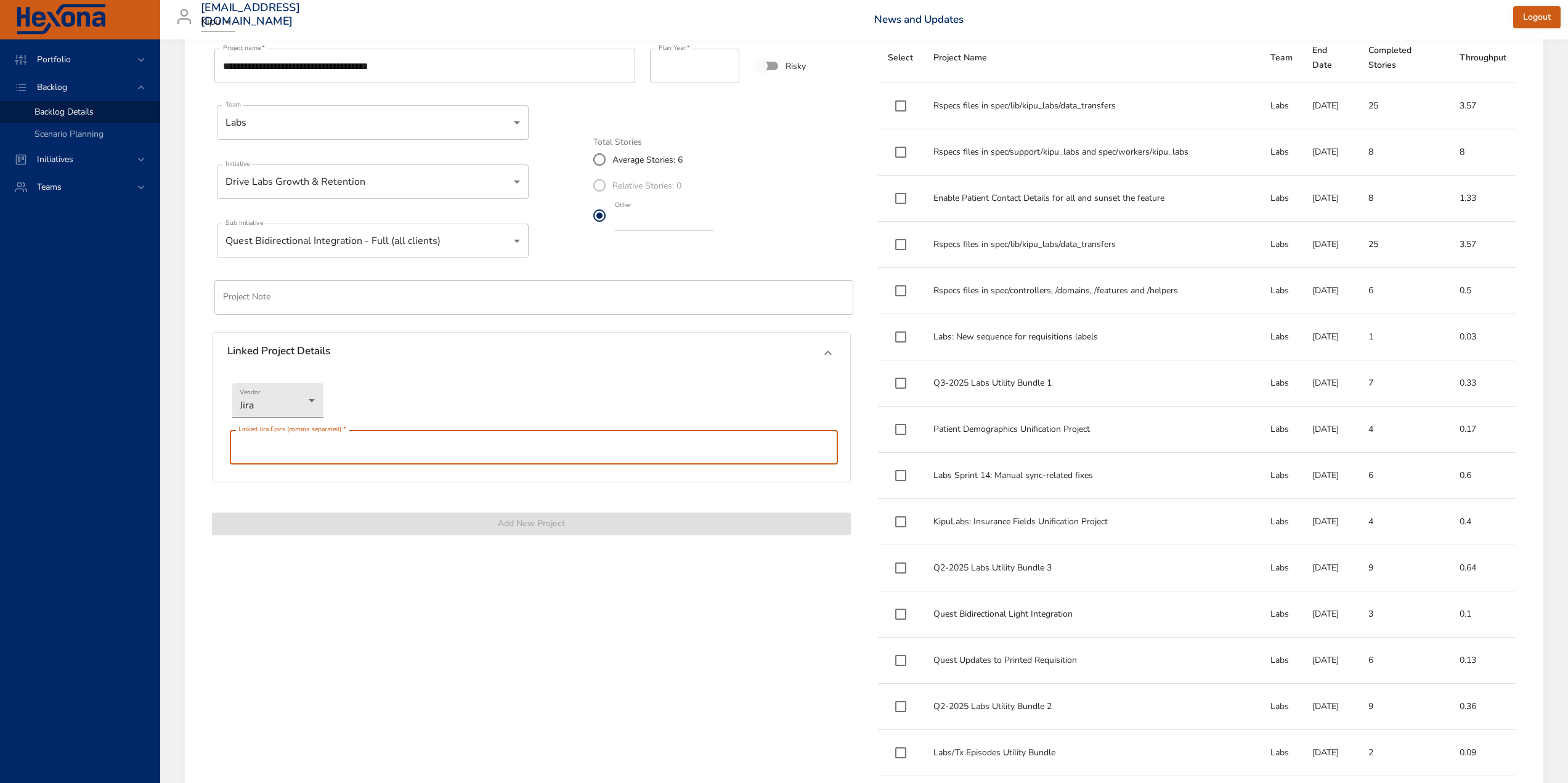
paste input "*********"
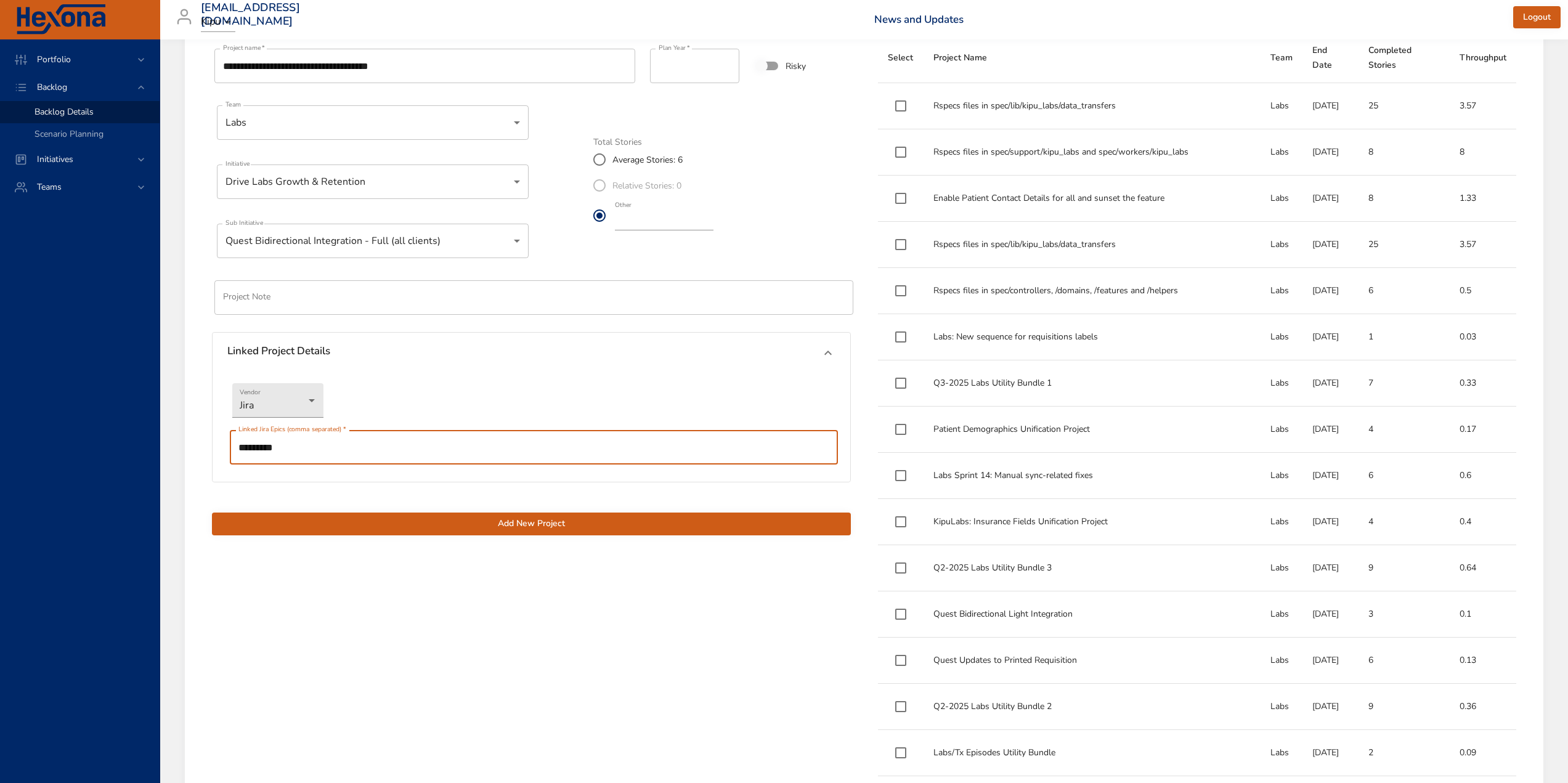
type input "*********"
click at [537, 522] on span "Add New Project" at bounding box center [531, 524] width 619 height 15
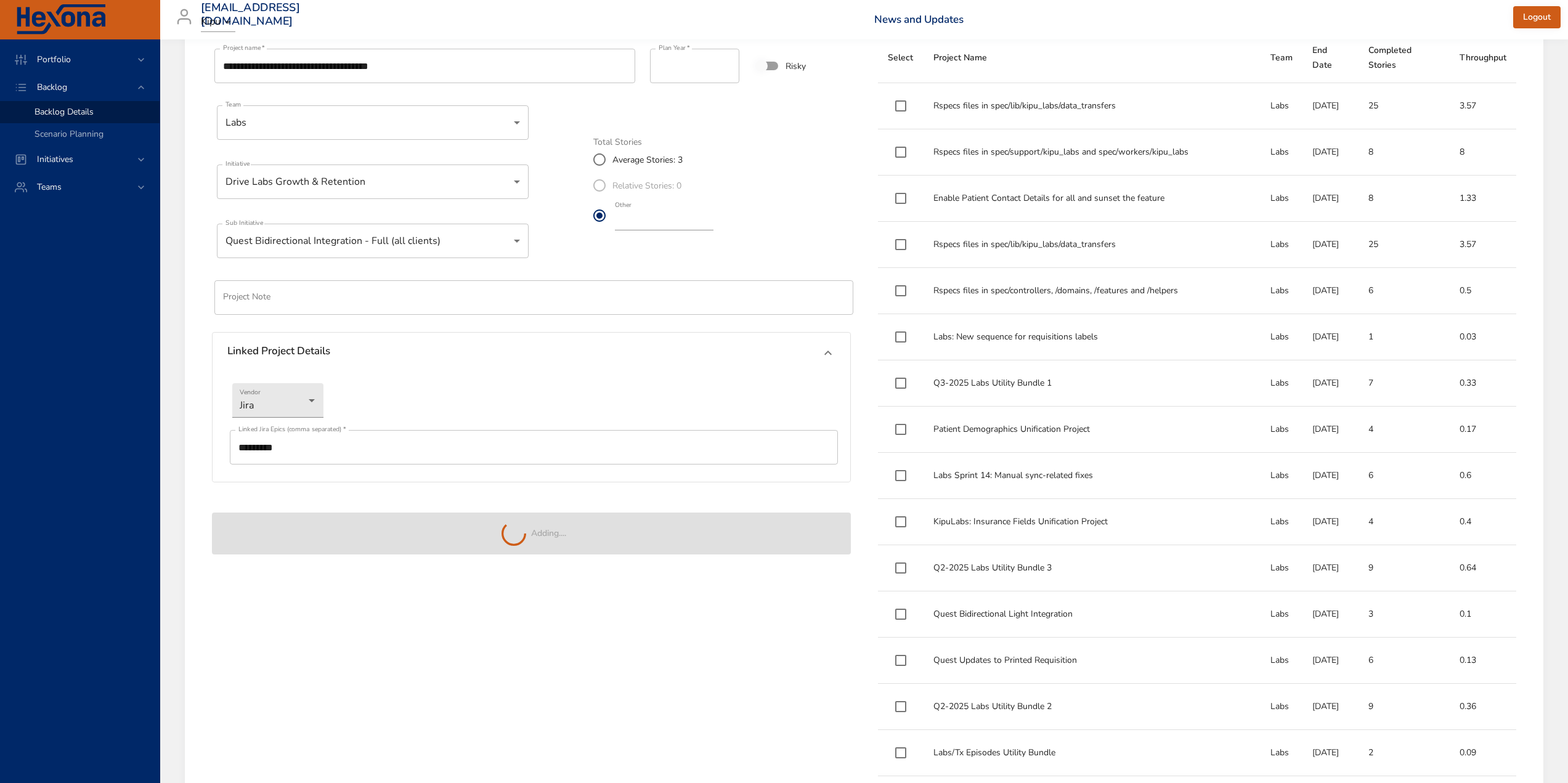
type input "*"
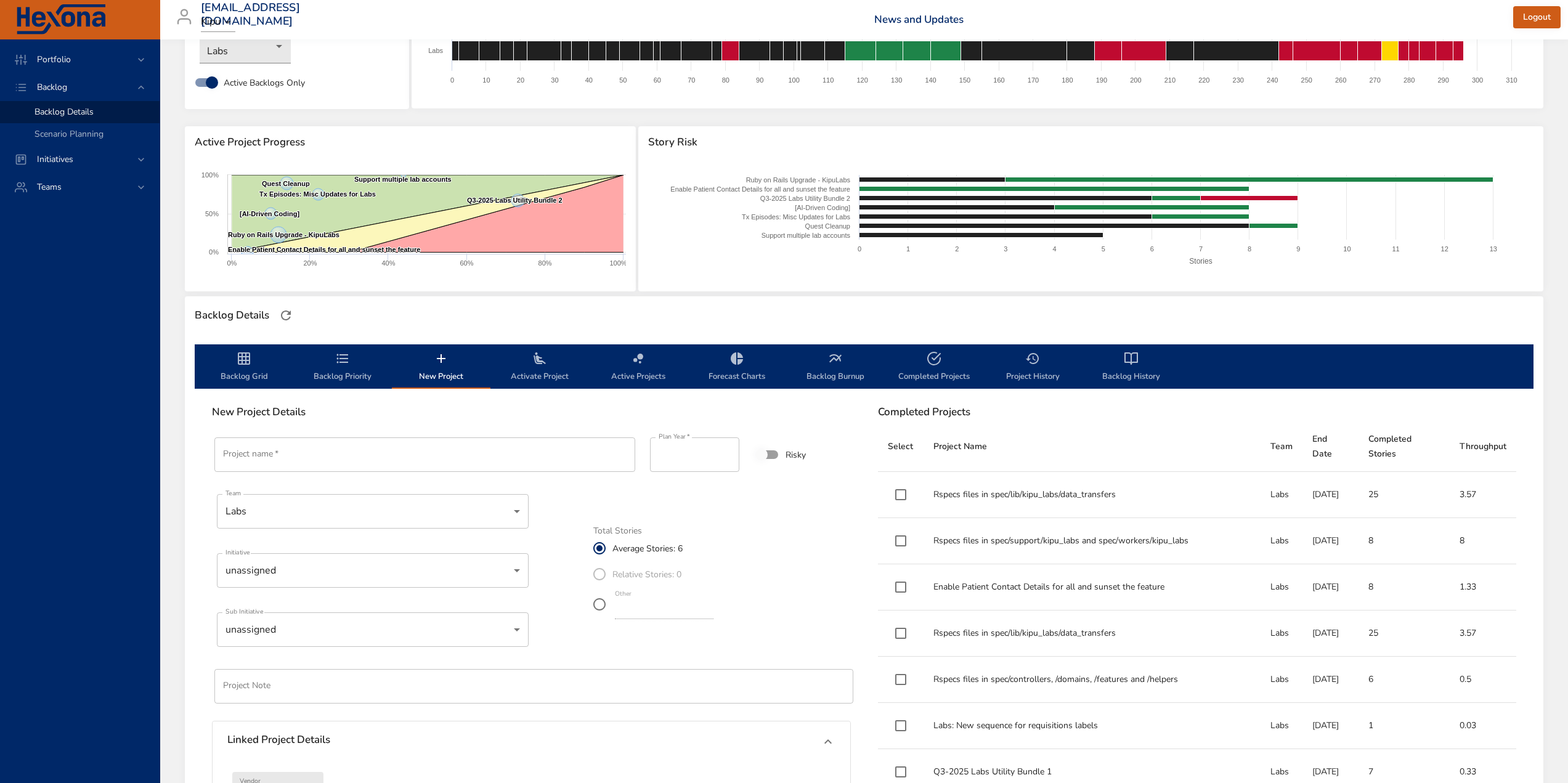
scroll to position [0, 0]
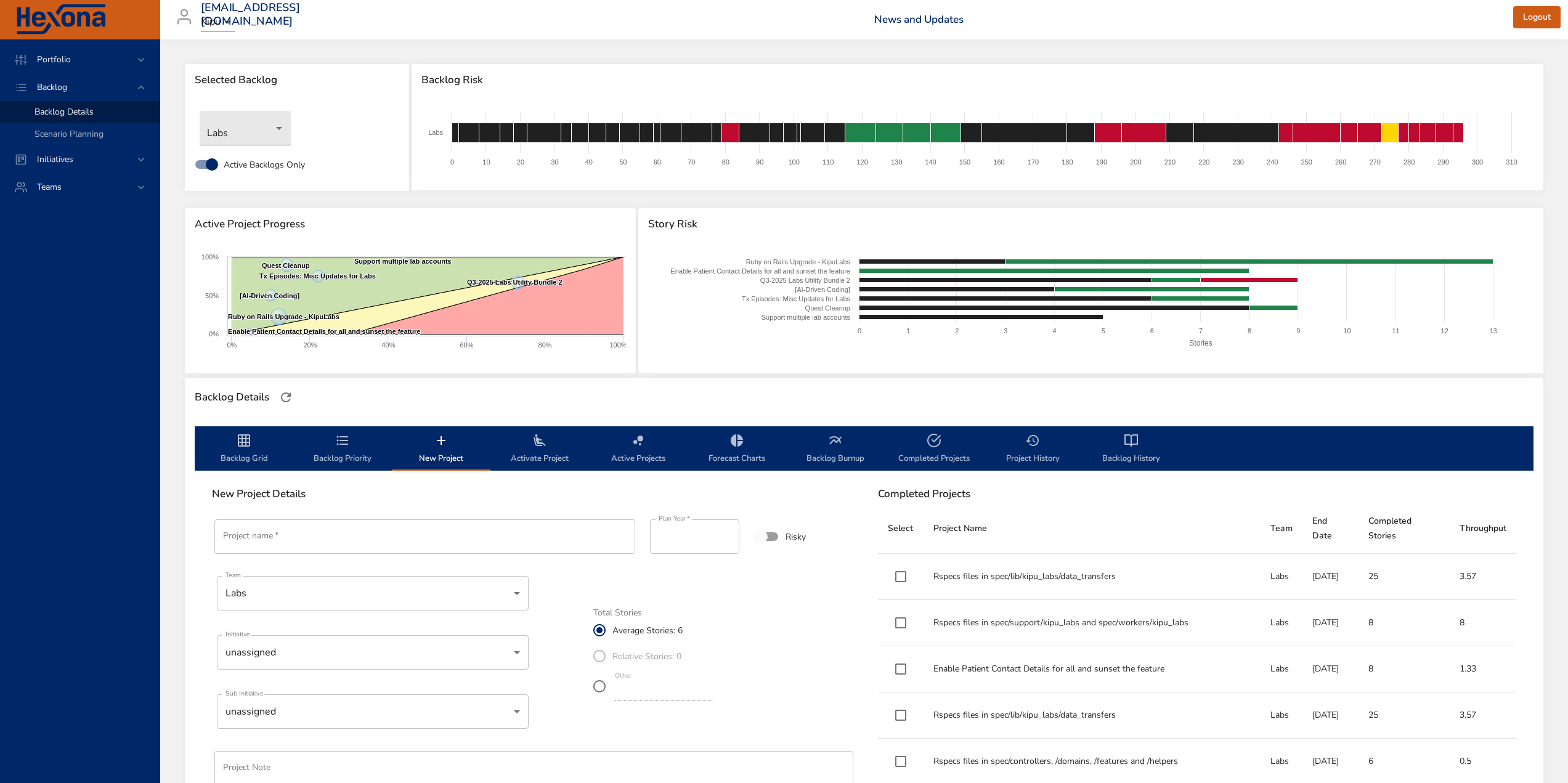
click at [349, 458] on span "Backlog Priority" at bounding box center [342, 449] width 84 height 33
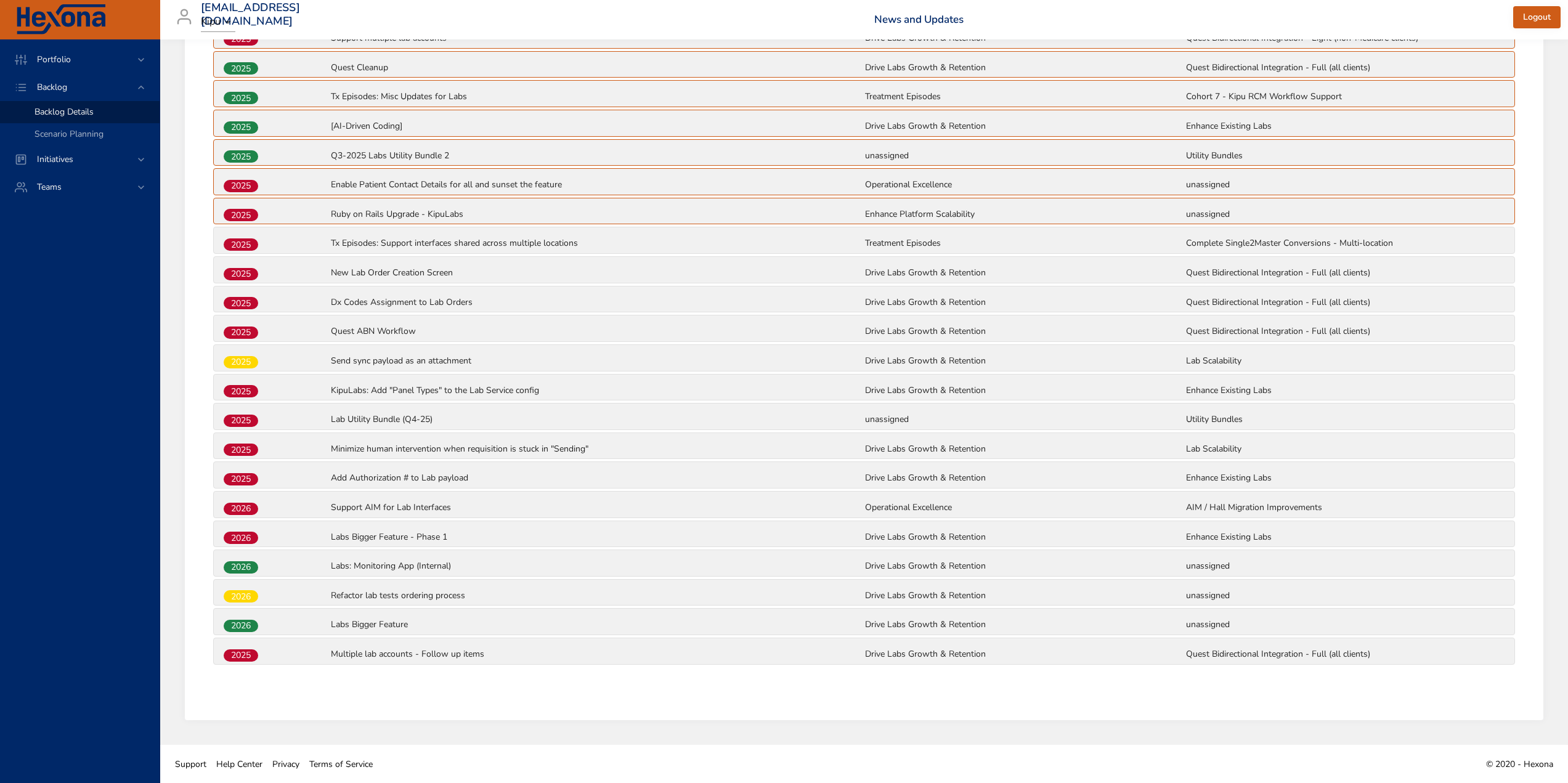
scroll to position [500, 0]
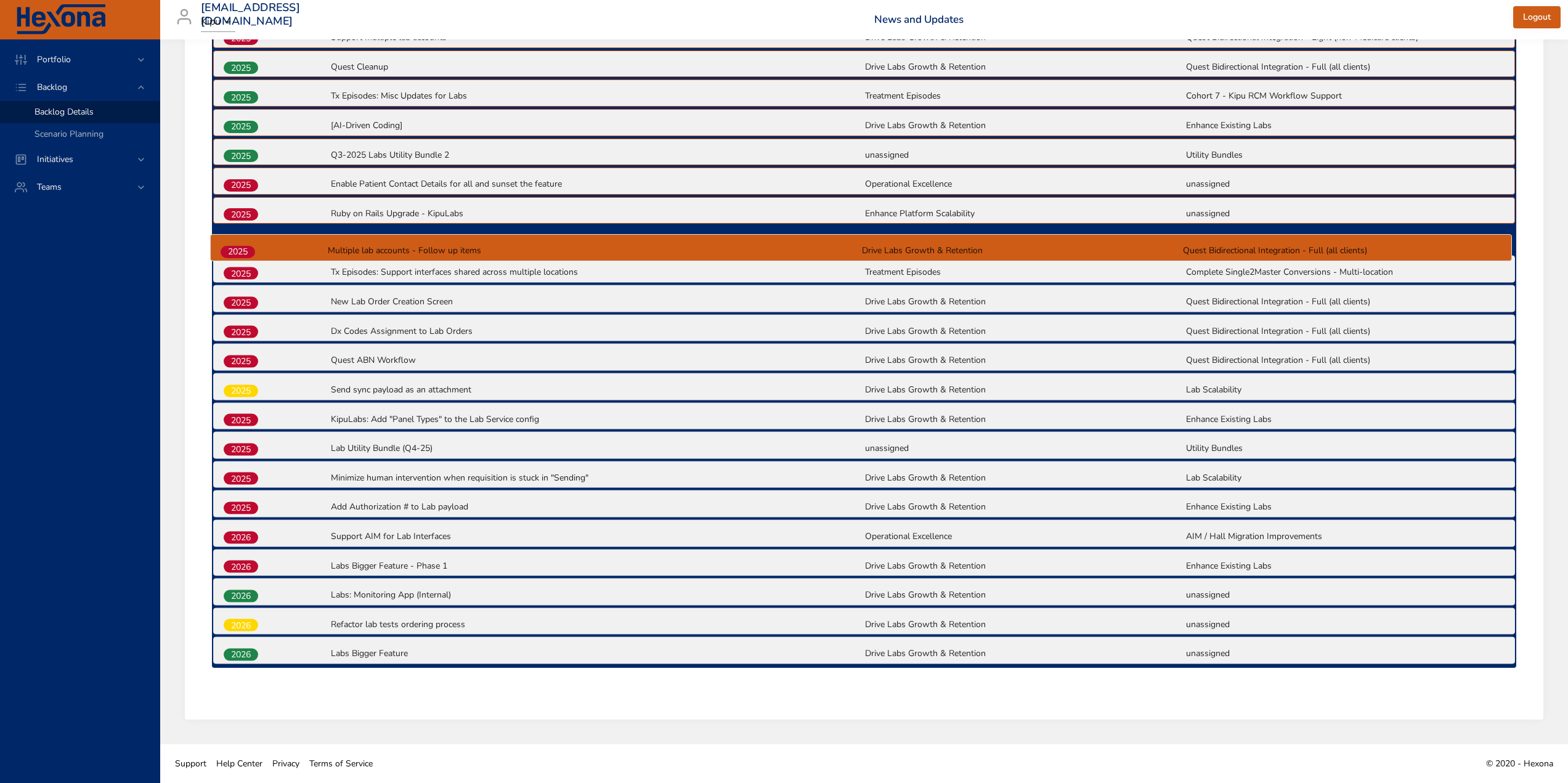
drag, startPoint x: 247, startPoint y: 653, endPoint x: 244, endPoint y: 247, distance: 406.0
click at [244, 247] on div "2025 Support multiple lab accounts Drive Labs Growth & Retention Quest Bidirect…" at bounding box center [864, 344] width 1305 height 647
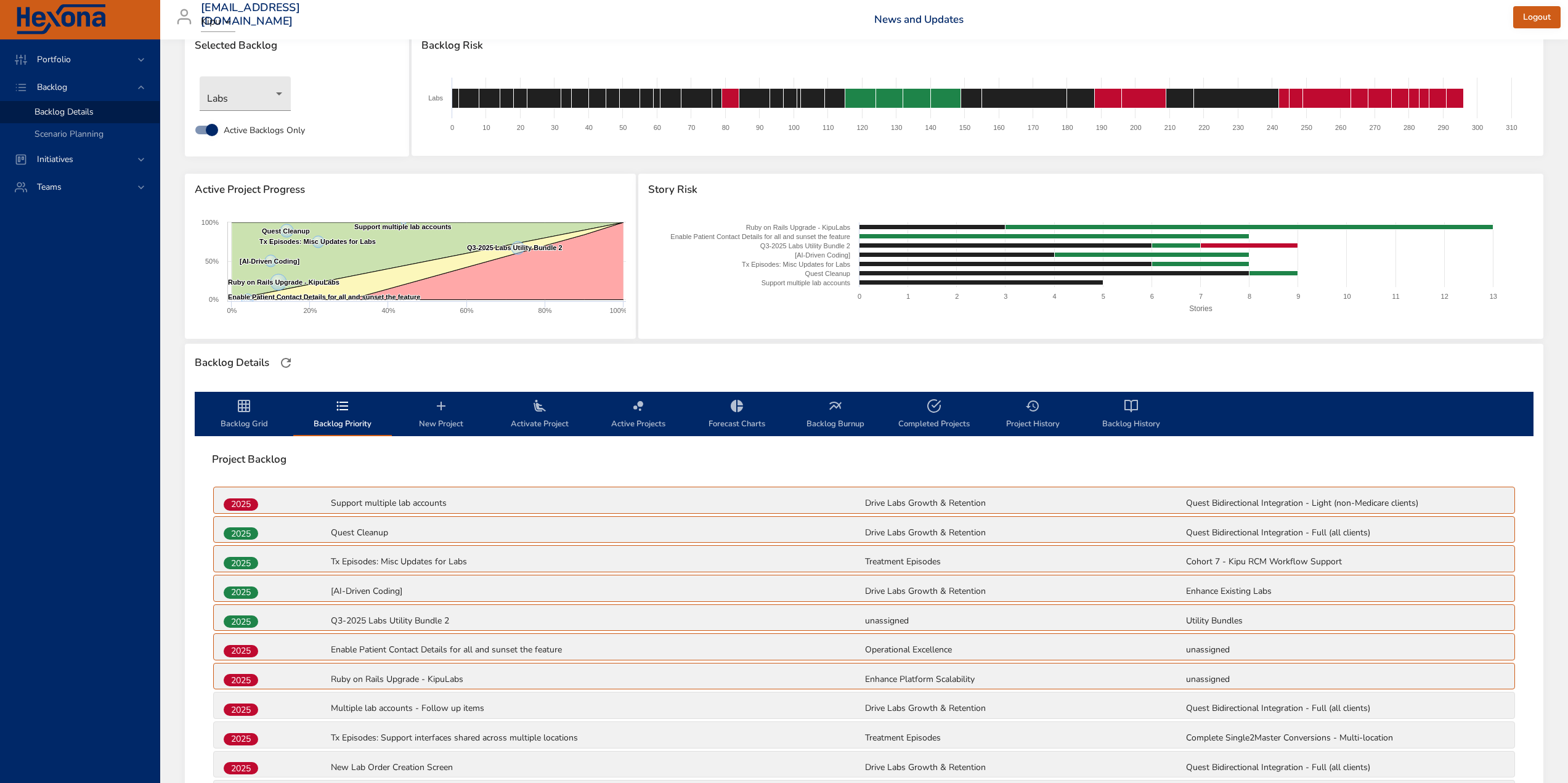
scroll to position [7, 0]
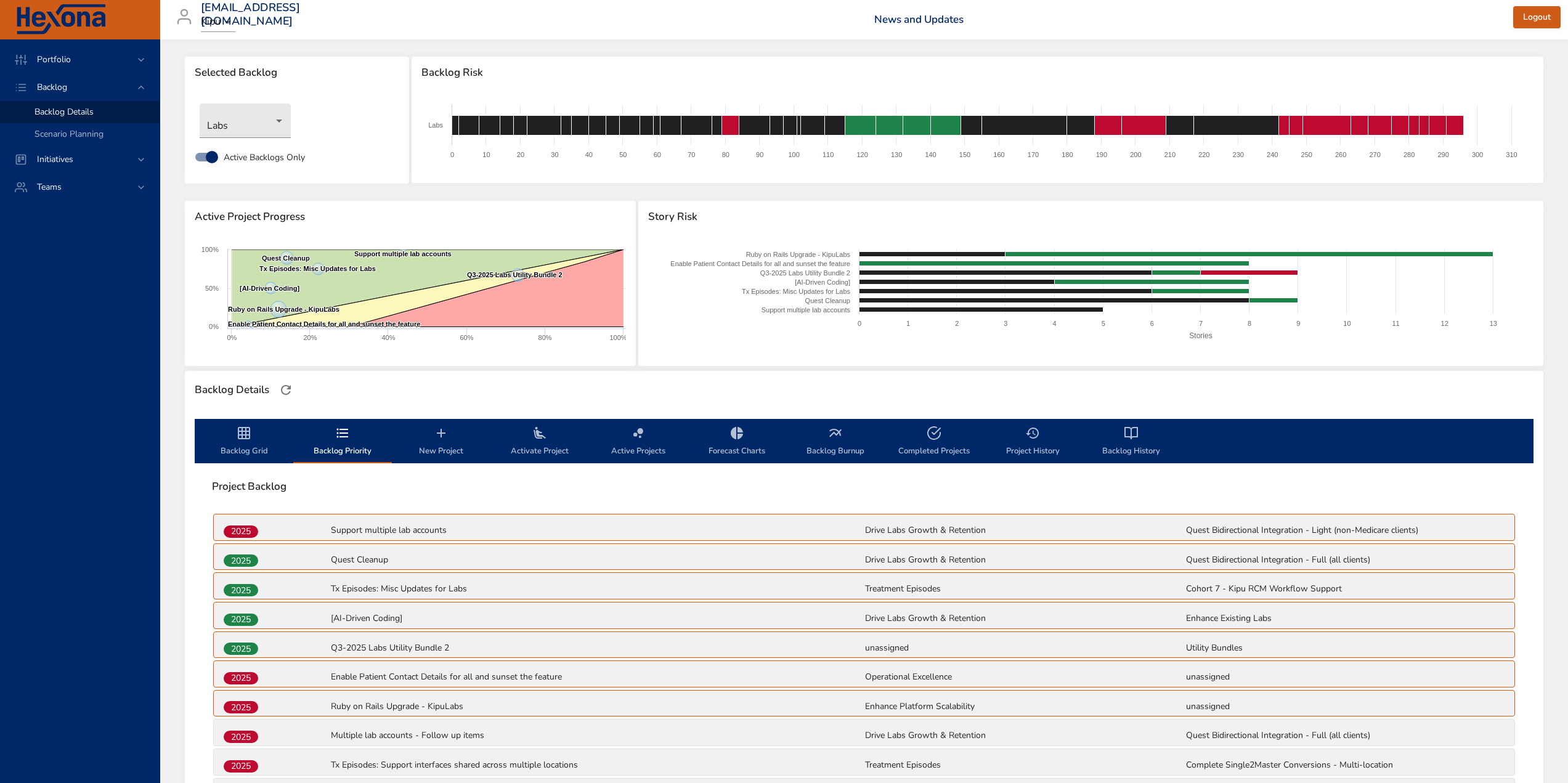
click at [243, 447] on span "Backlog Grid" at bounding box center [244, 442] width 84 height 33
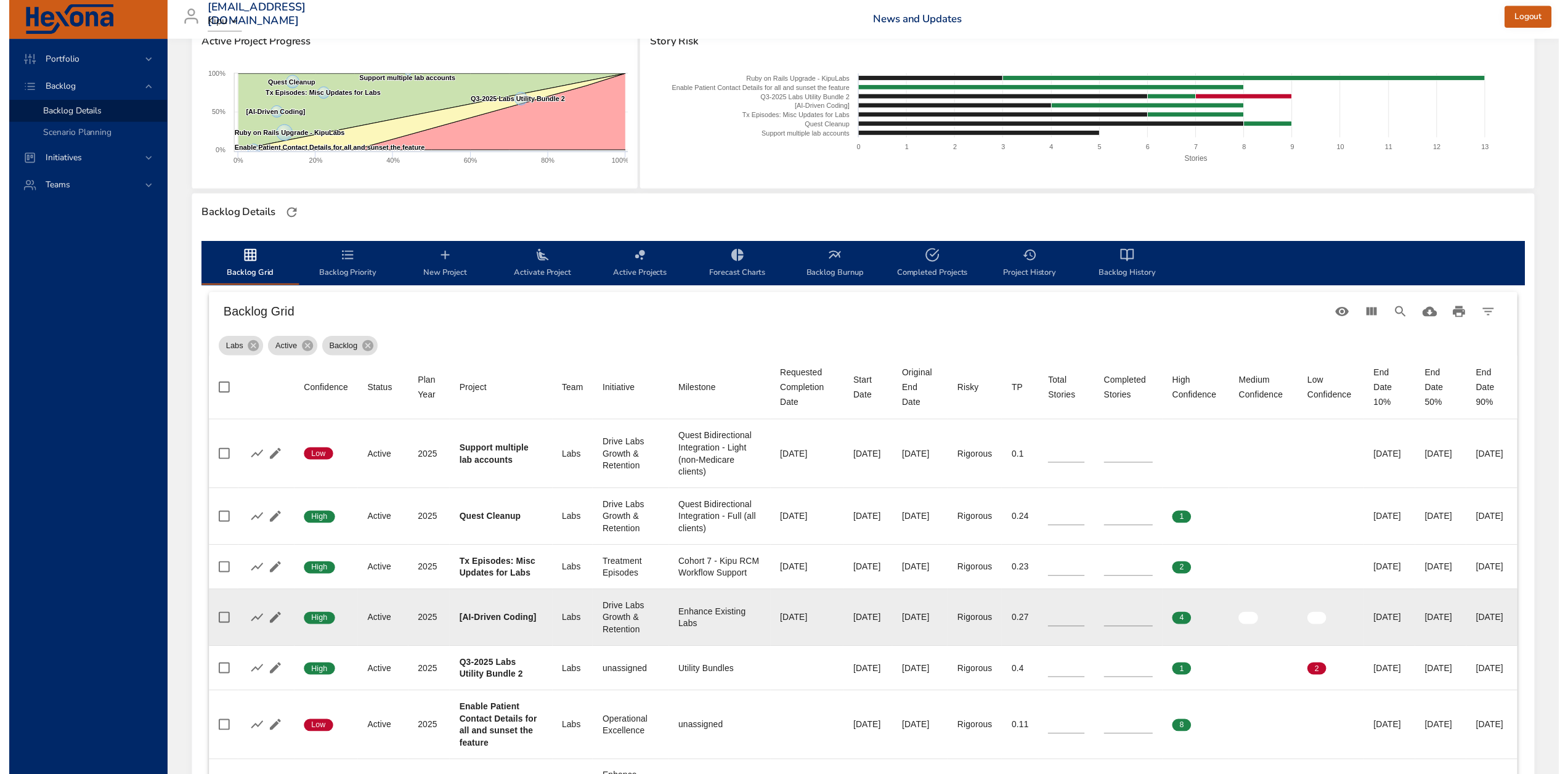
scroll to position [0, 0]
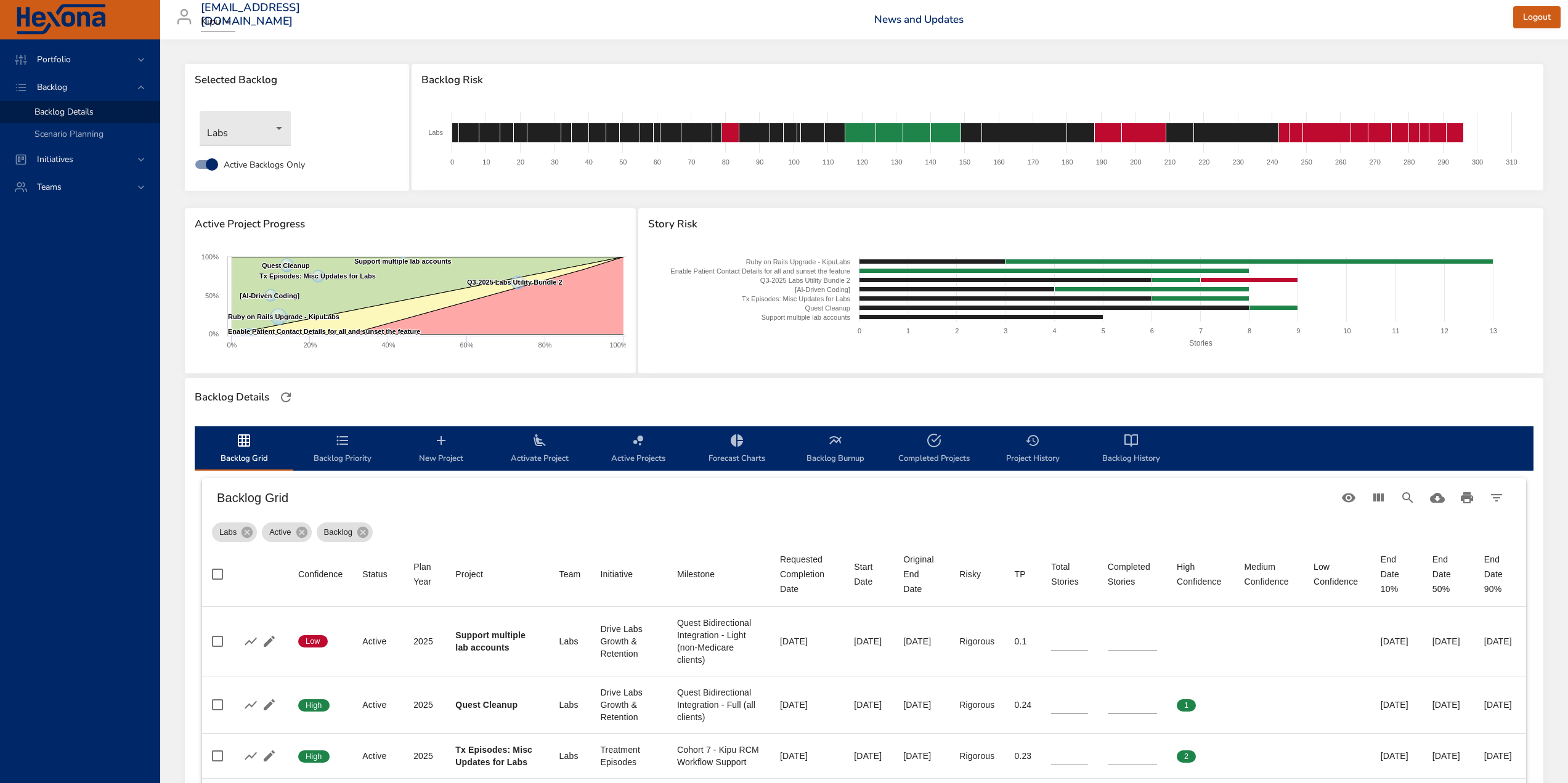
click at [753, 459] on span "Forecast Charts" at bounding box center [737, 449] width 84 height 33
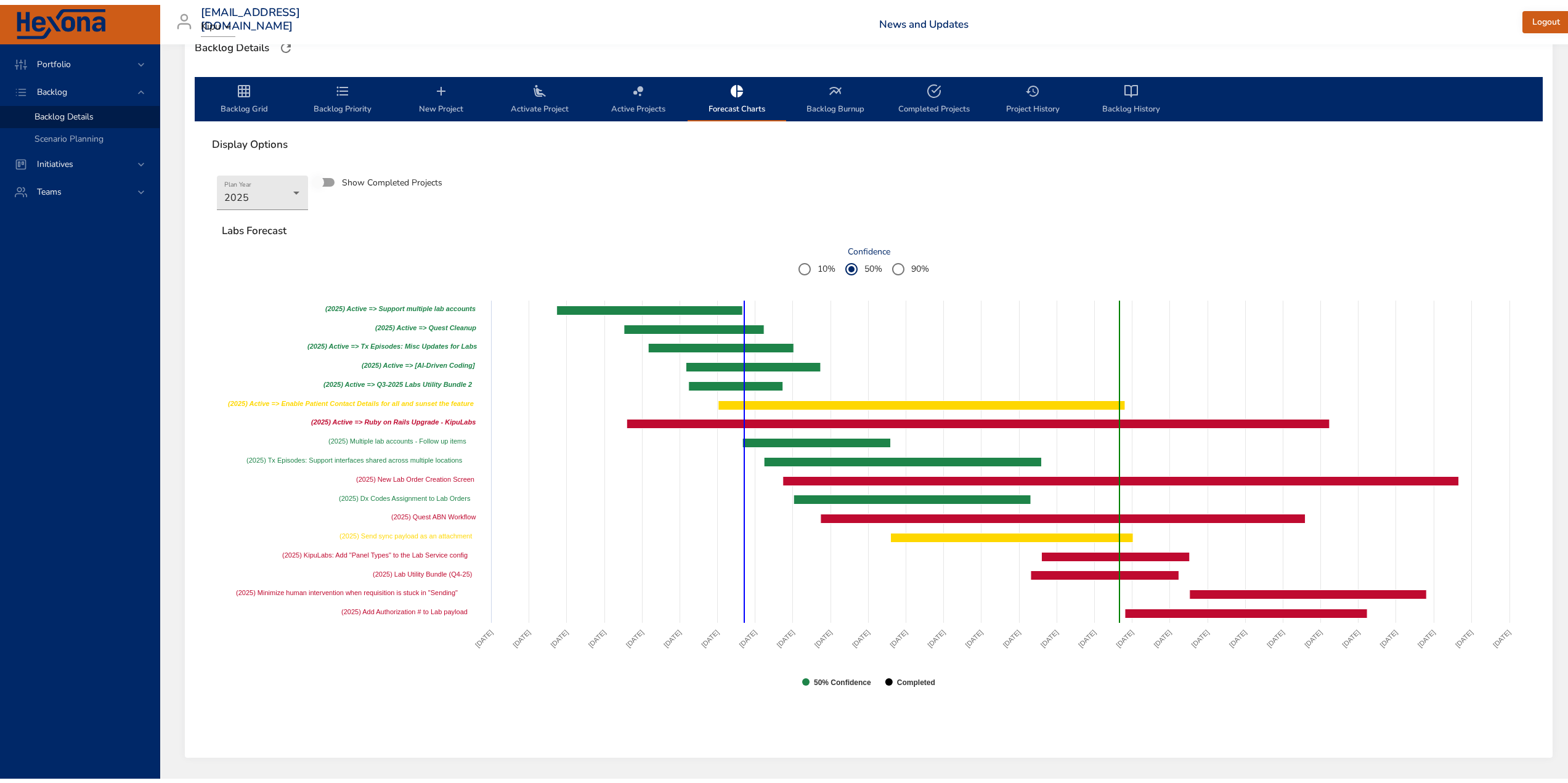
scroll to position [274, 0]
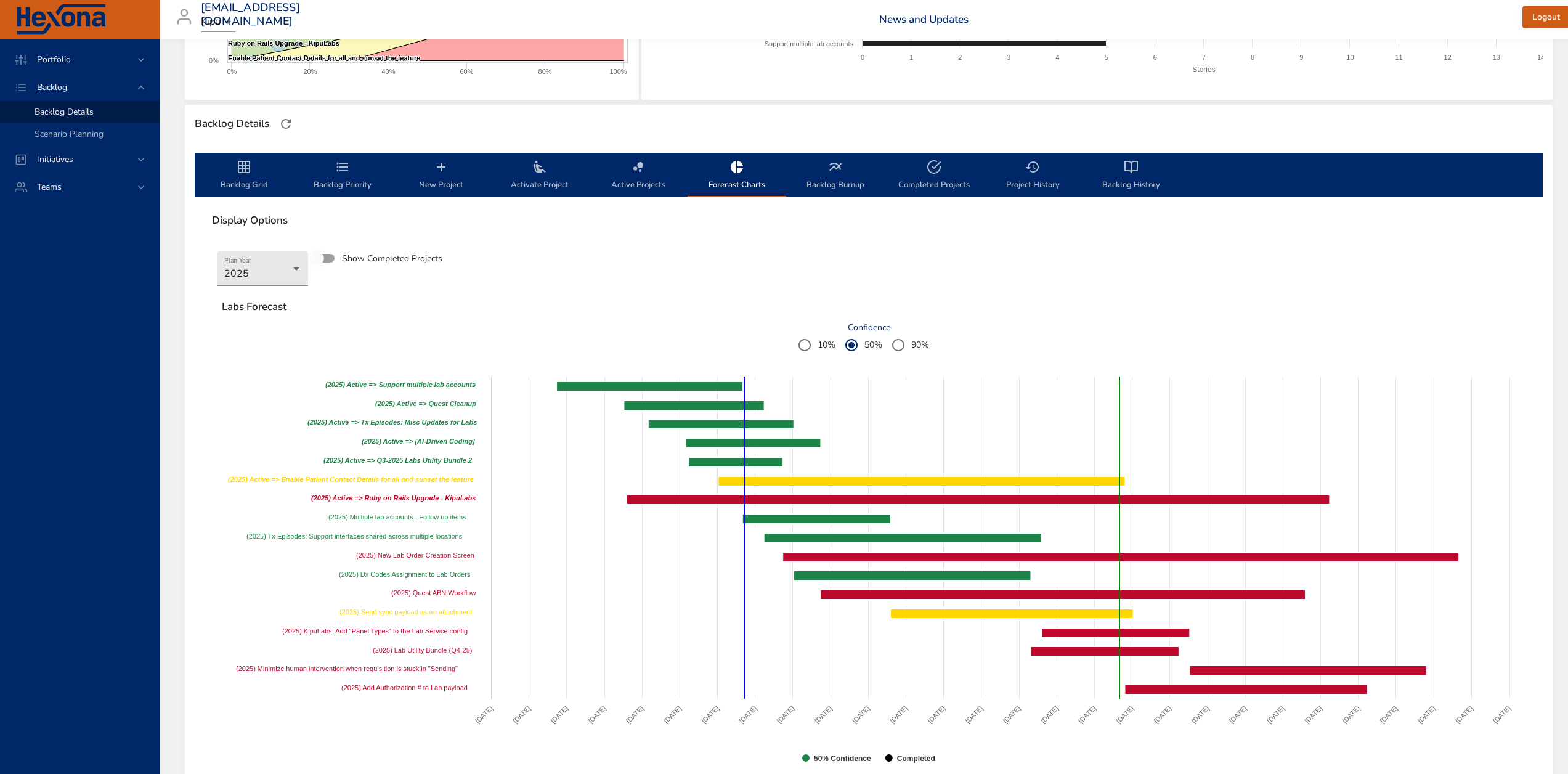
click at [853, 183] on span "Backlog Burnup" at bounding box center [835, 176] width 84 height 33
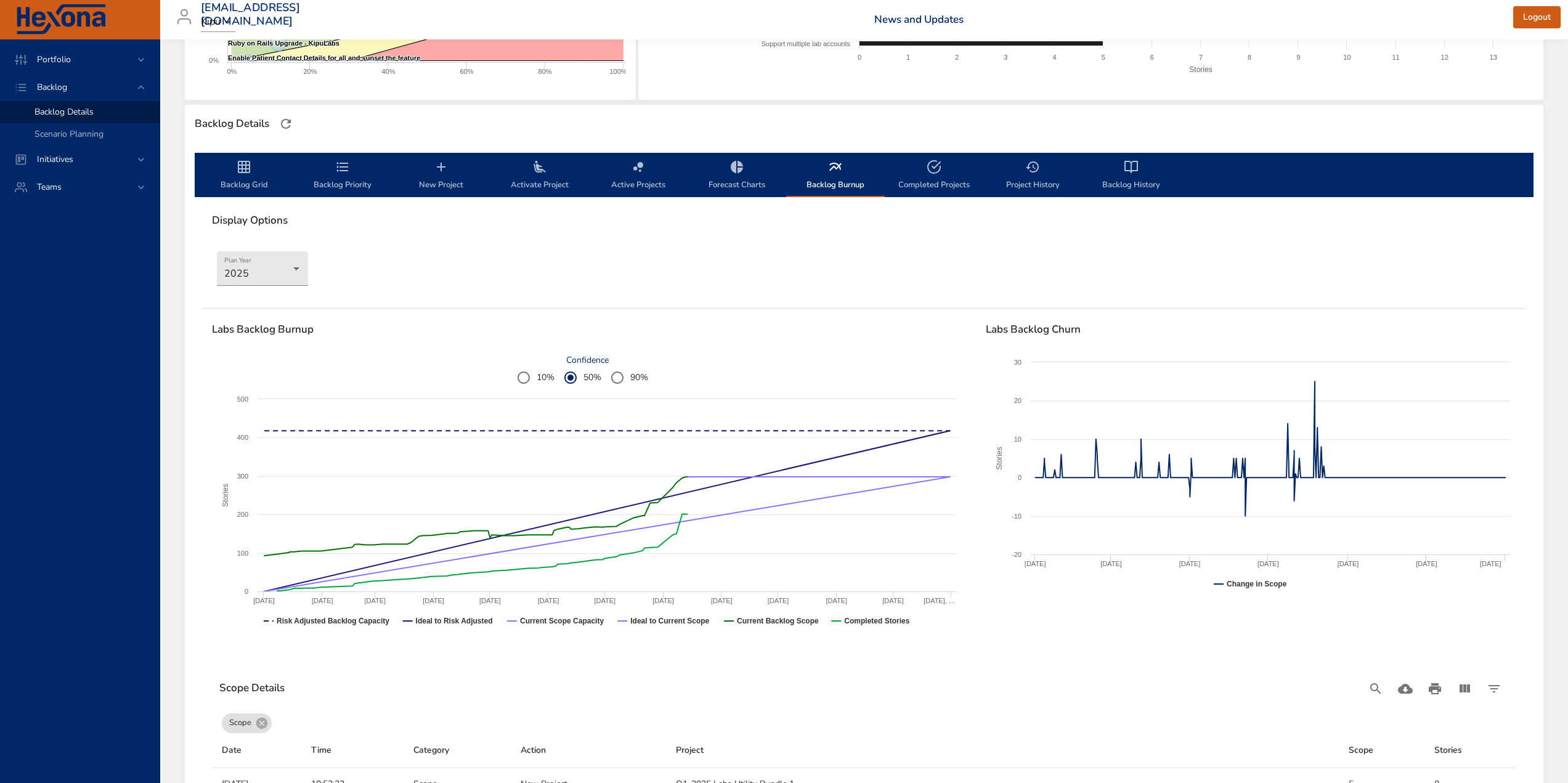
click at [255, 178] on span "Backlog Grid" at bounding box center [244, 176] width 84 height 33
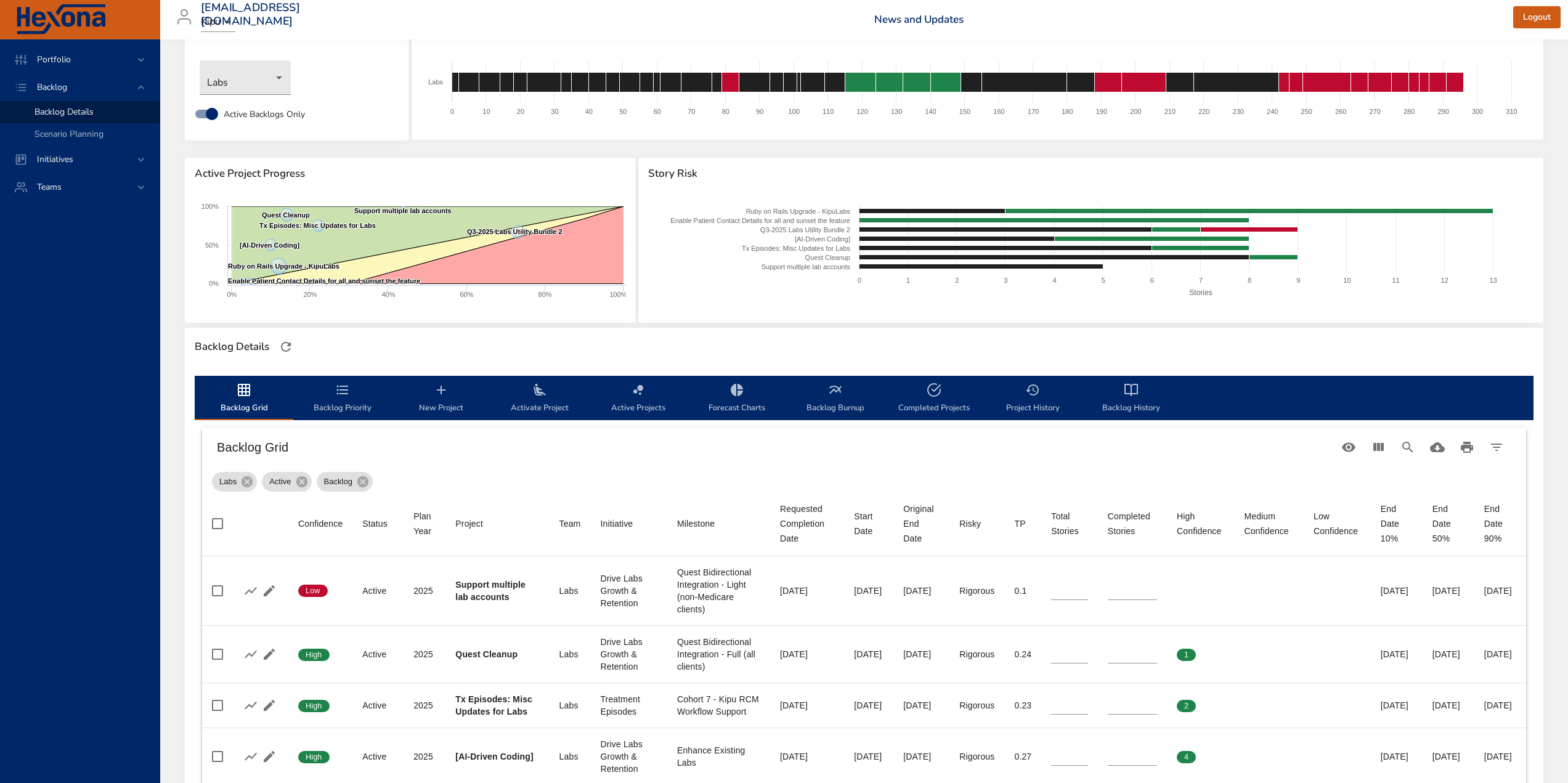
scroll to position [0, 0]
